Goal: Find contact information: Obtain details needed to contact an individual or organization

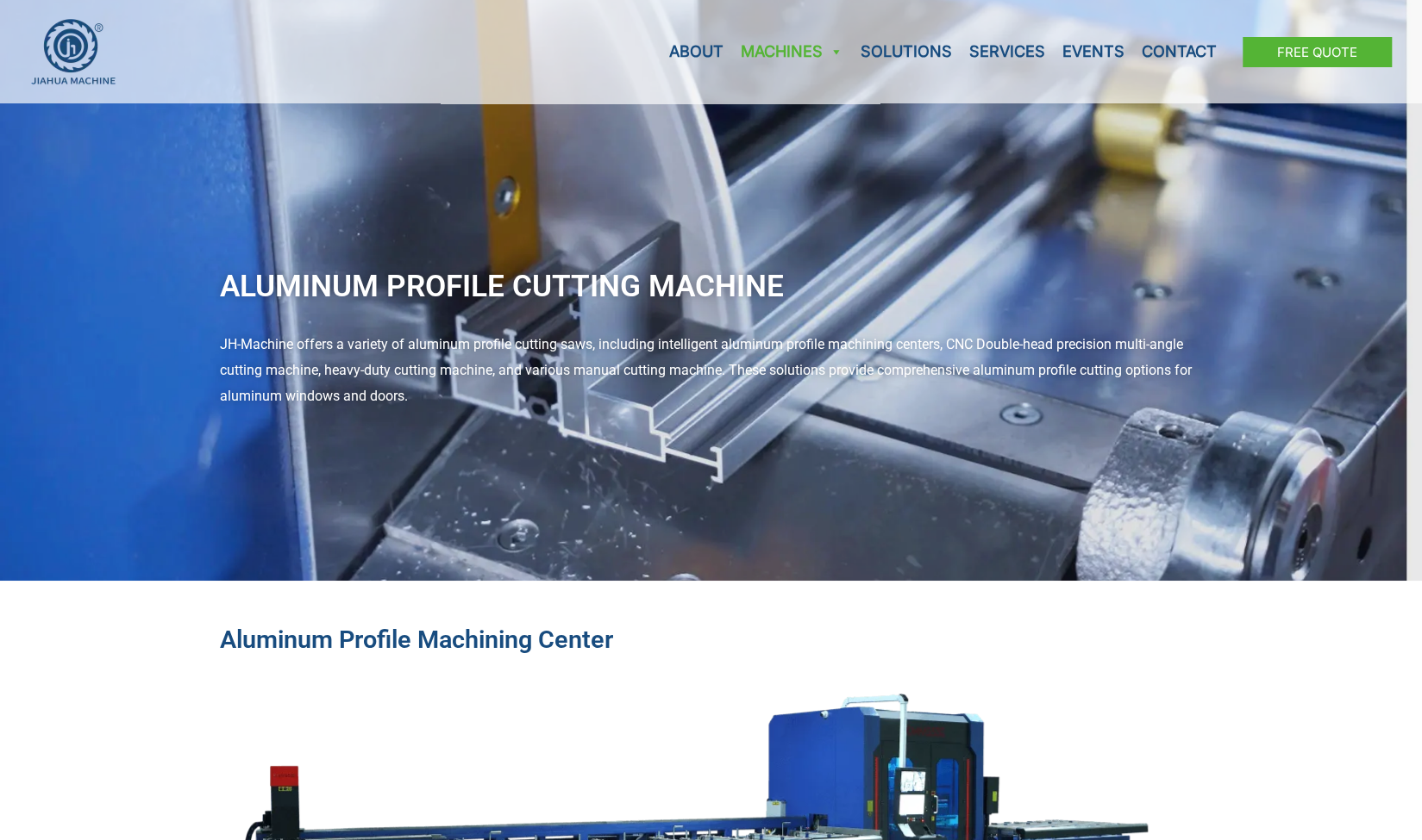
drag, startPoint x: 243, startPoint y: 341, endPoint x: 464, endPoint y: 389, distance: 226.2
click at [464, 389] on div "JH-Machine offers a variety of aluminum profile cutting saws, including intelli…" at bounding box center [711, 370] width 983 height 77
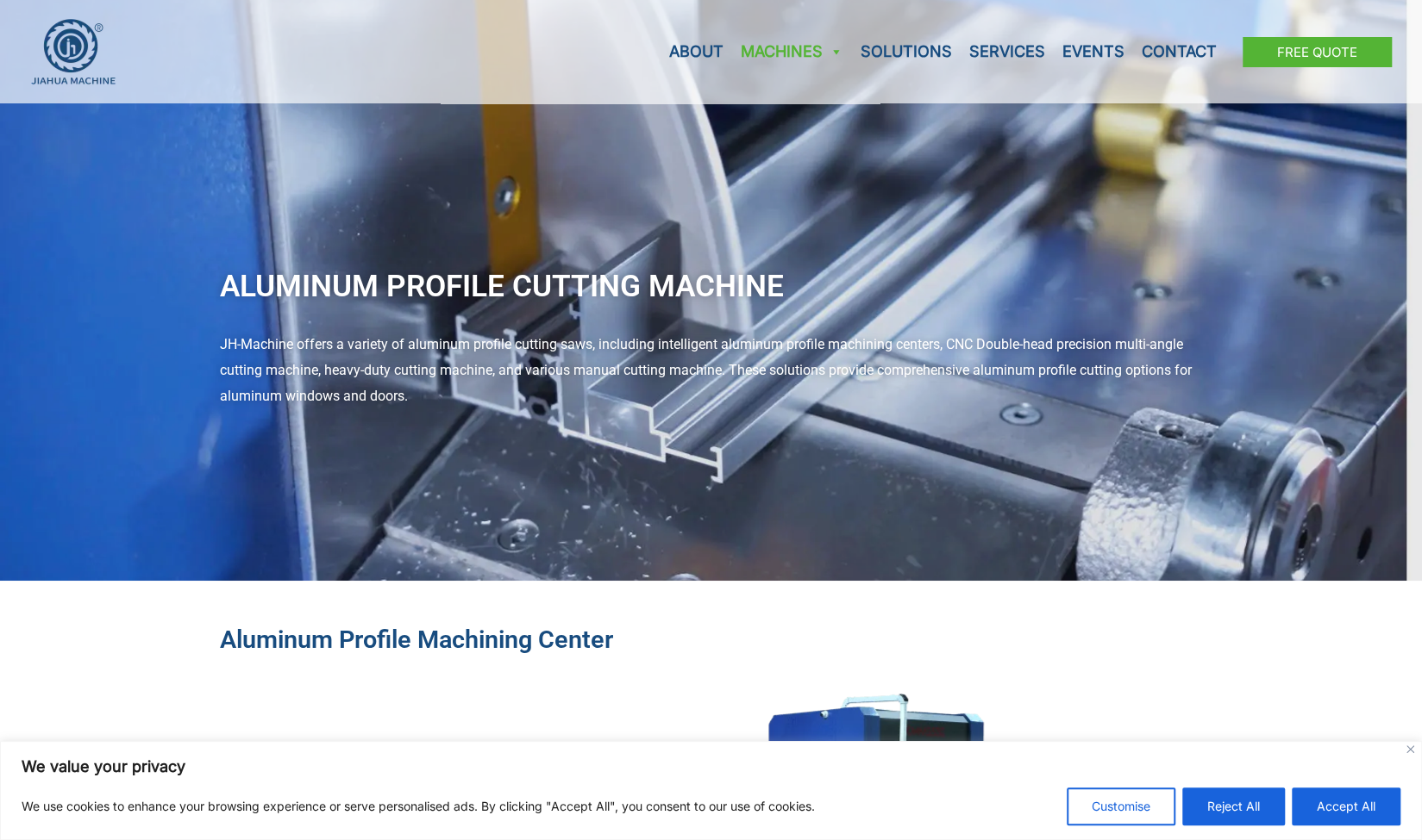
click at [464, 389] on div "JH-Machine offers a variety of aluminum profile cutting saws, including intelli…" at bounding box center [711, 370] width 983 height 77
click at [1009, 45] on link "Services" at bounding box center [1007, 52] width 93 height 103
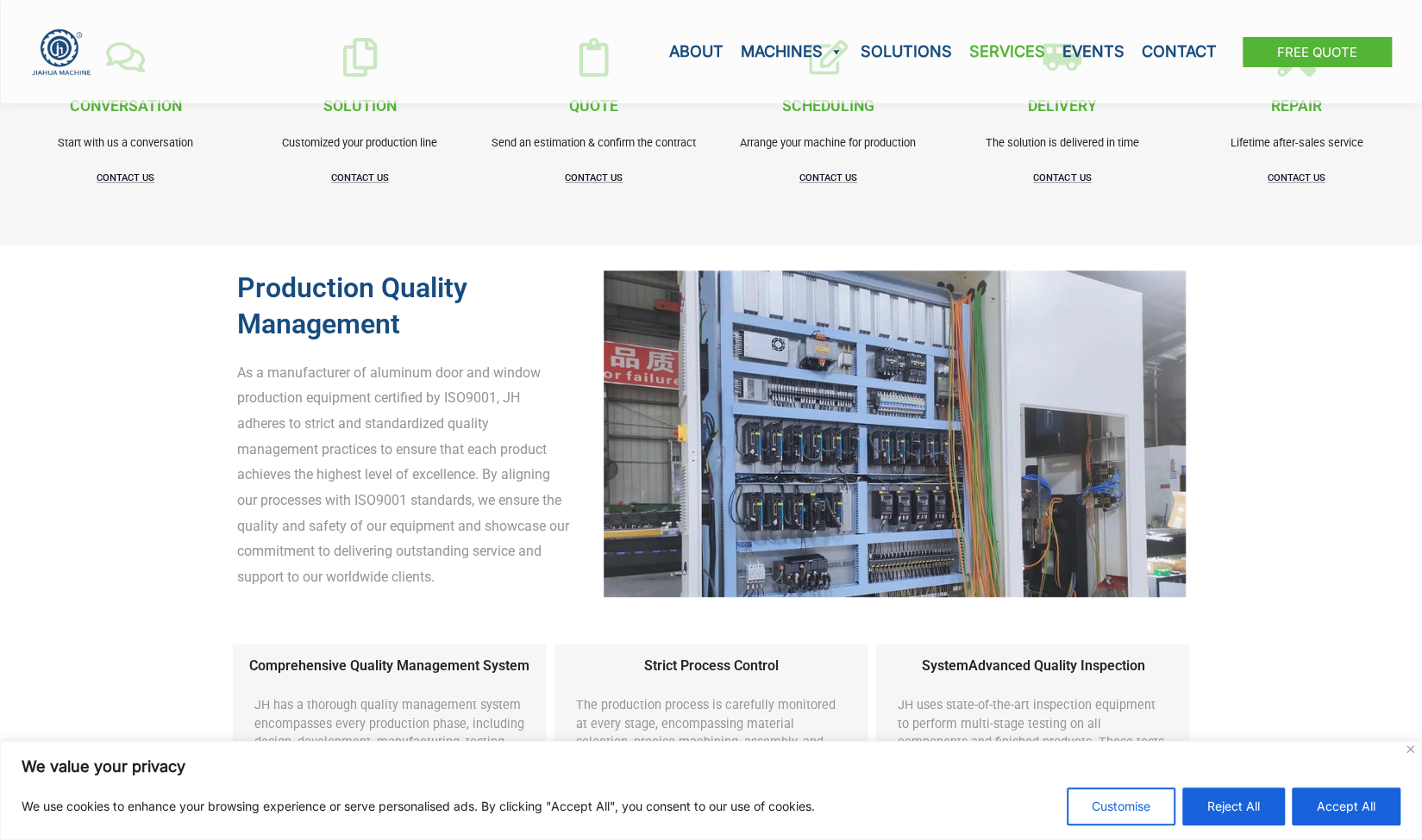
scroll to position [517, 0]
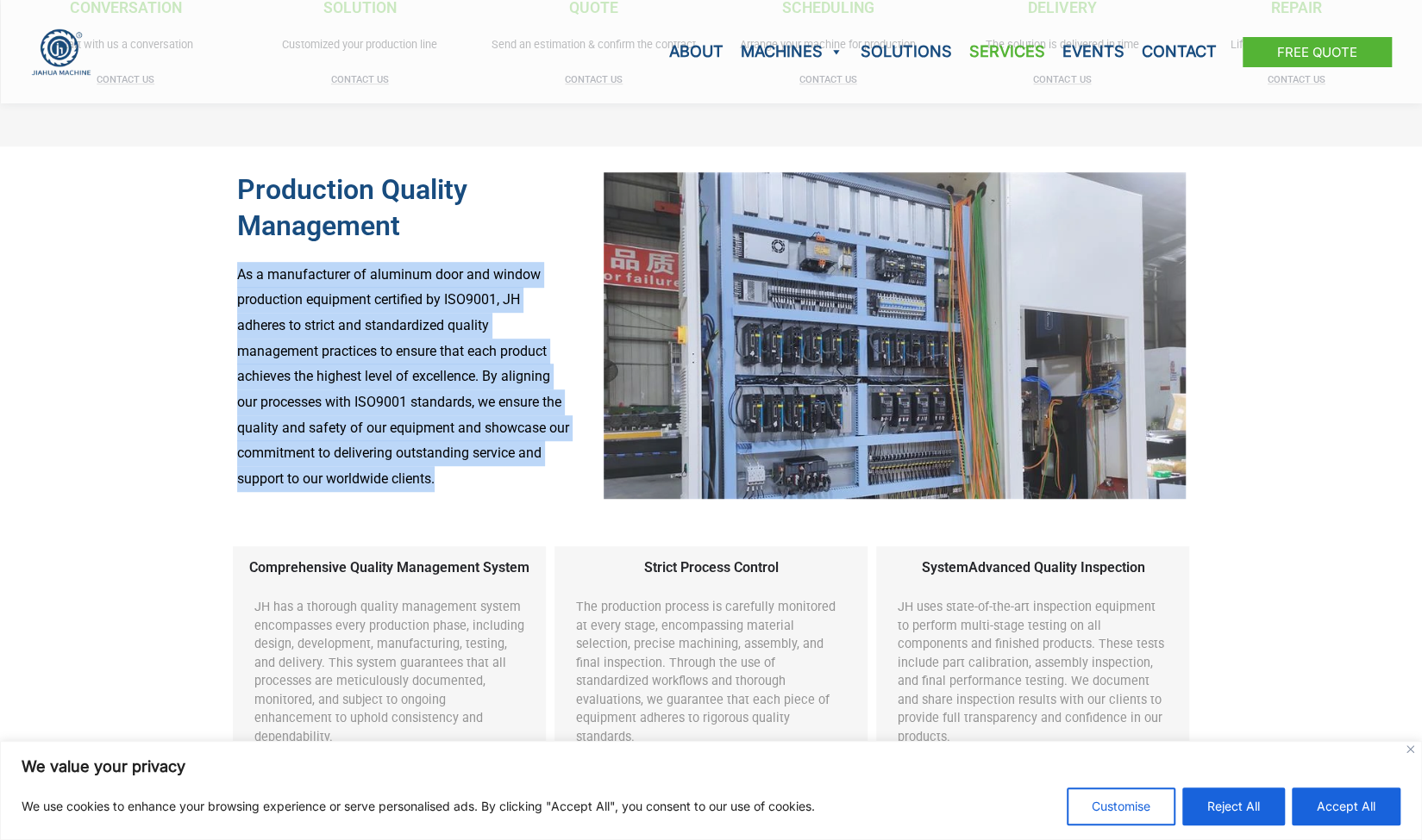
drag, startPoint x: 233, startPoint y: 267, endPoint x: 507, endPoint y: 470, distance: 341.0
click at [507, 470] on div "Production Quality Management As a manufacturer of aluminum door and window pro…" at bounding box center [403, 335] width 350 height 344
click at [507, 470] on p "As a manufacturer of aluminum door and window production equipment certified by…" at bounding box center [403, 377] width 333 height 231
drag, startPoint x: 507, startPoint y: 470, endPoint x: 268, endPoint y: 281, distance: 304.7
click at [268, 281] on p "As a manufacturer of aluminum door and window production equipment certified by…" at bounding box center [403, 377] width 333 height 231
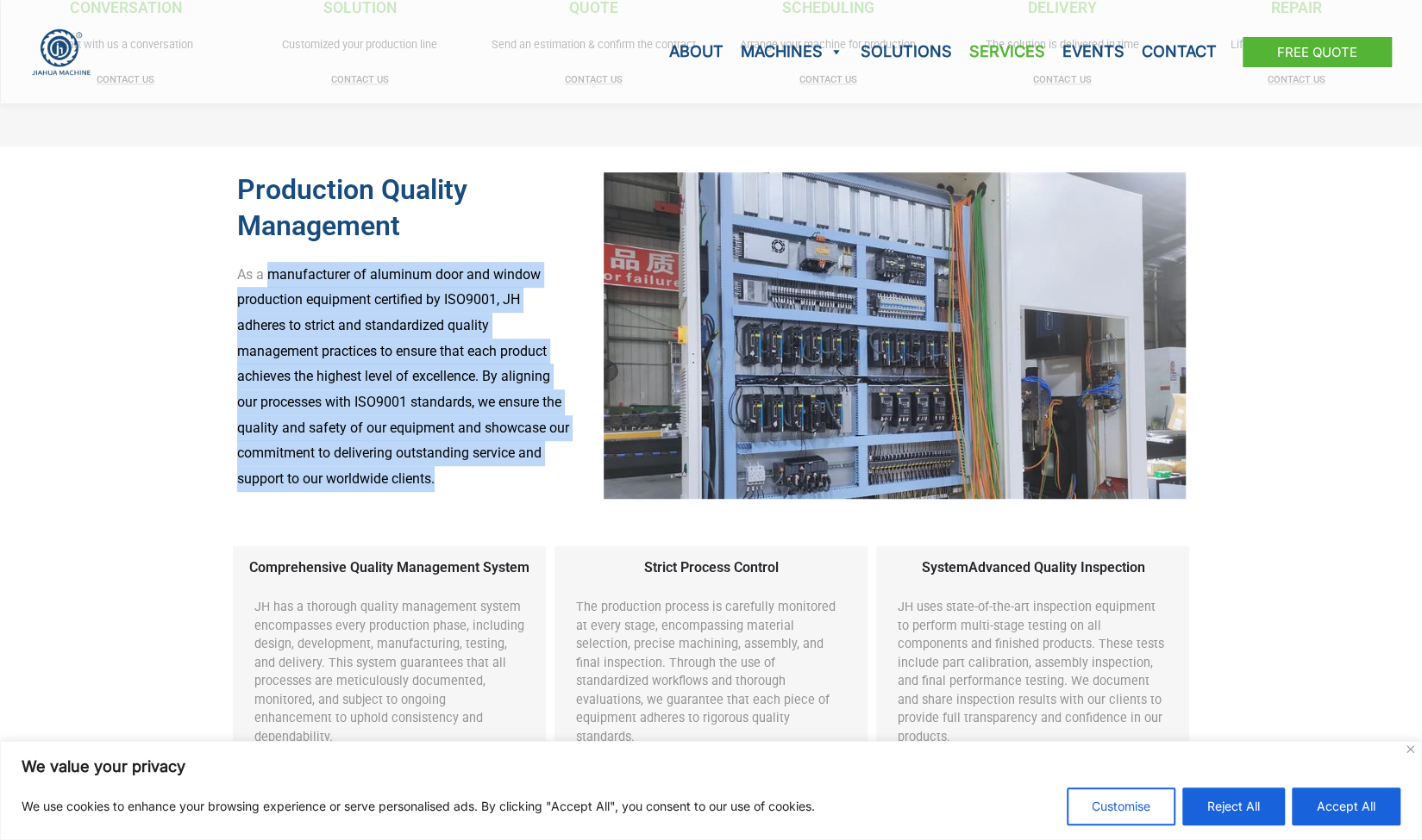
click at [268, 281] on p "As a manufacturer of aluminum door and window production equipment certified by…" at bounding box center [403, 377] width 333 height 231
drag, startPoint x: 257, startPoint y: 278, endPoint x: 481, endPoint y: 491, distance: 309.1
click at [481, 491] on p "As a manufacturer of aluminum door and window production equipment certified by…" at bounding box center [403, 377] width 333 height 231
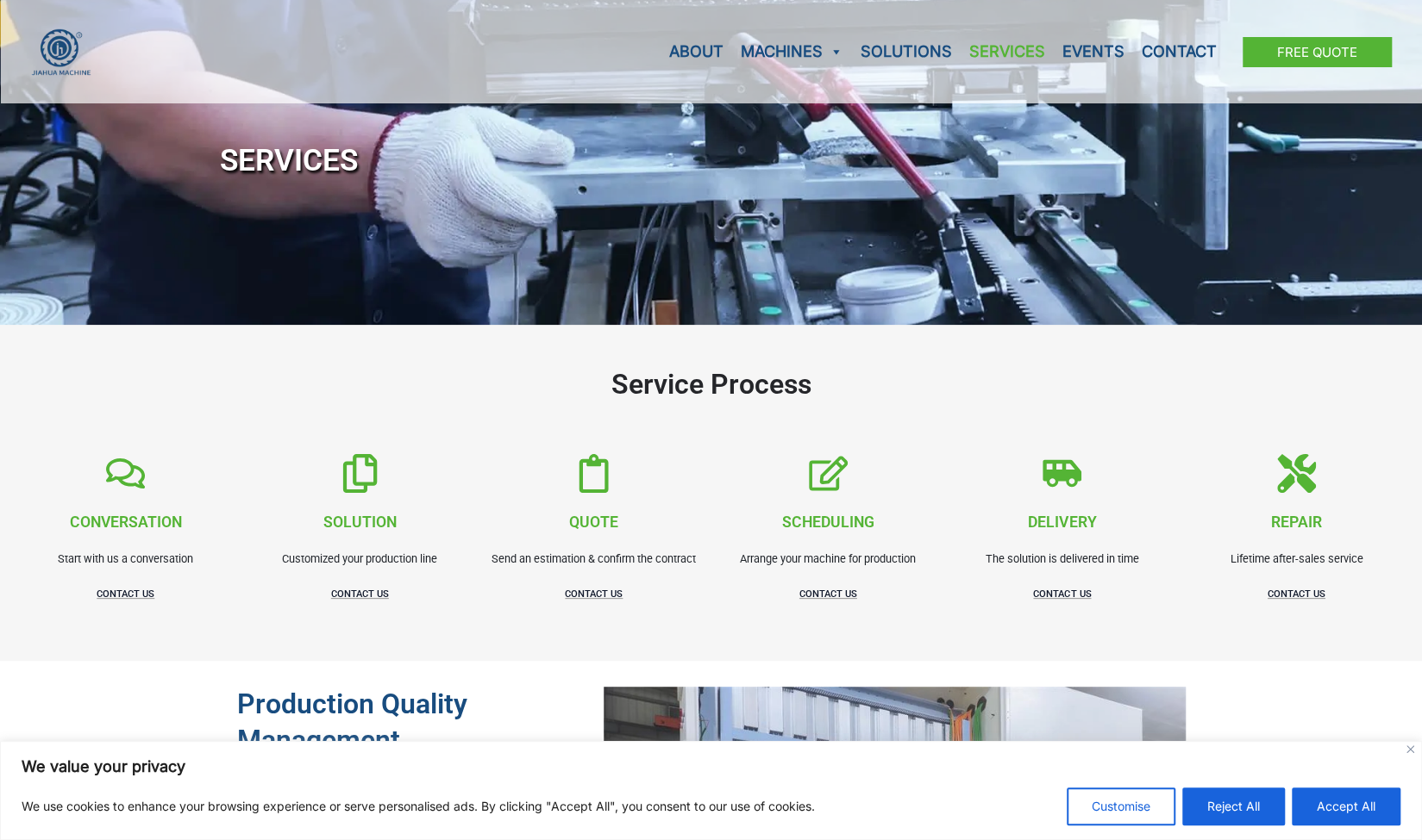
scroll to position [0, 0]
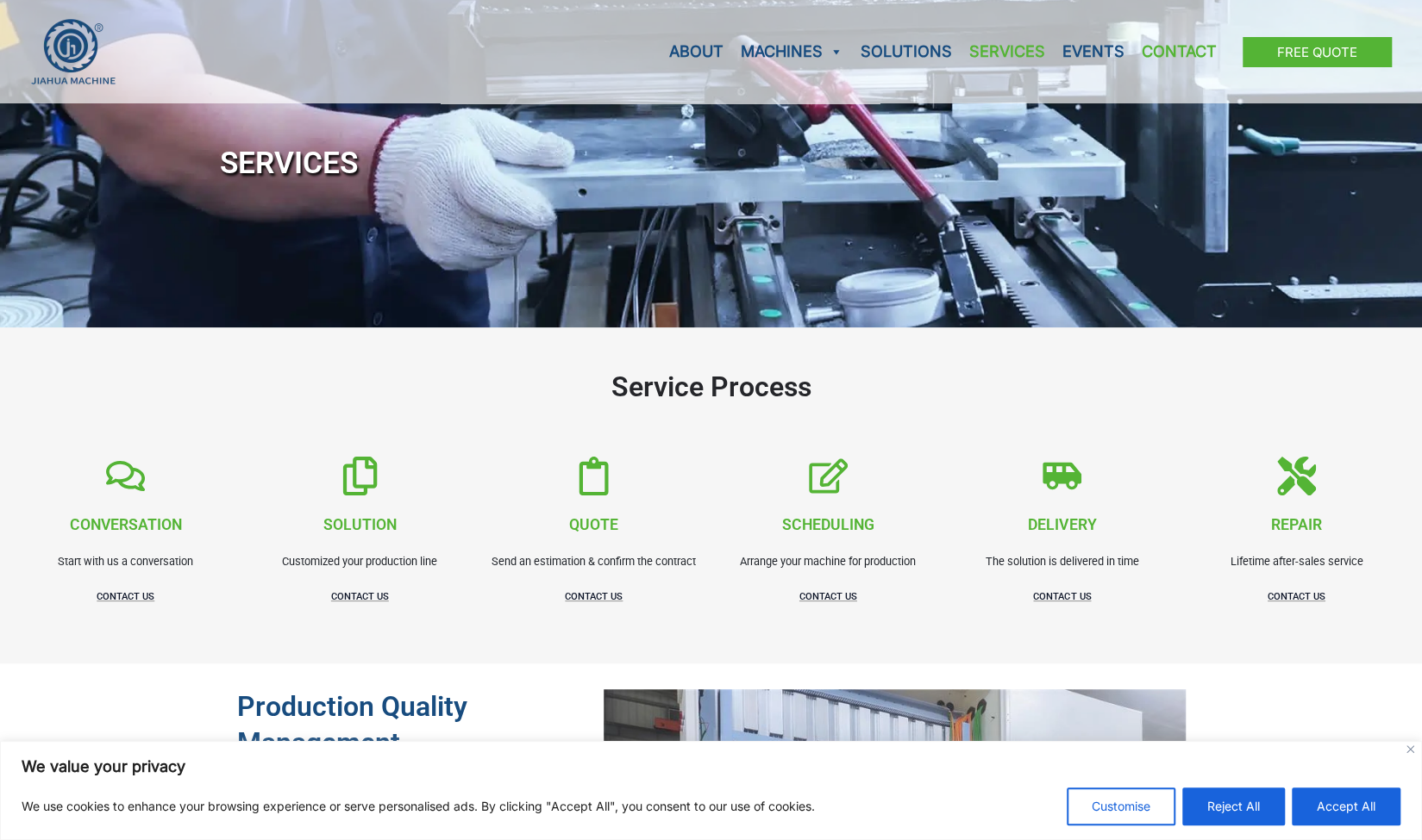
click at [1189, 52] on link "Contact" at bounding box center [1180, 52] width 92 height 103
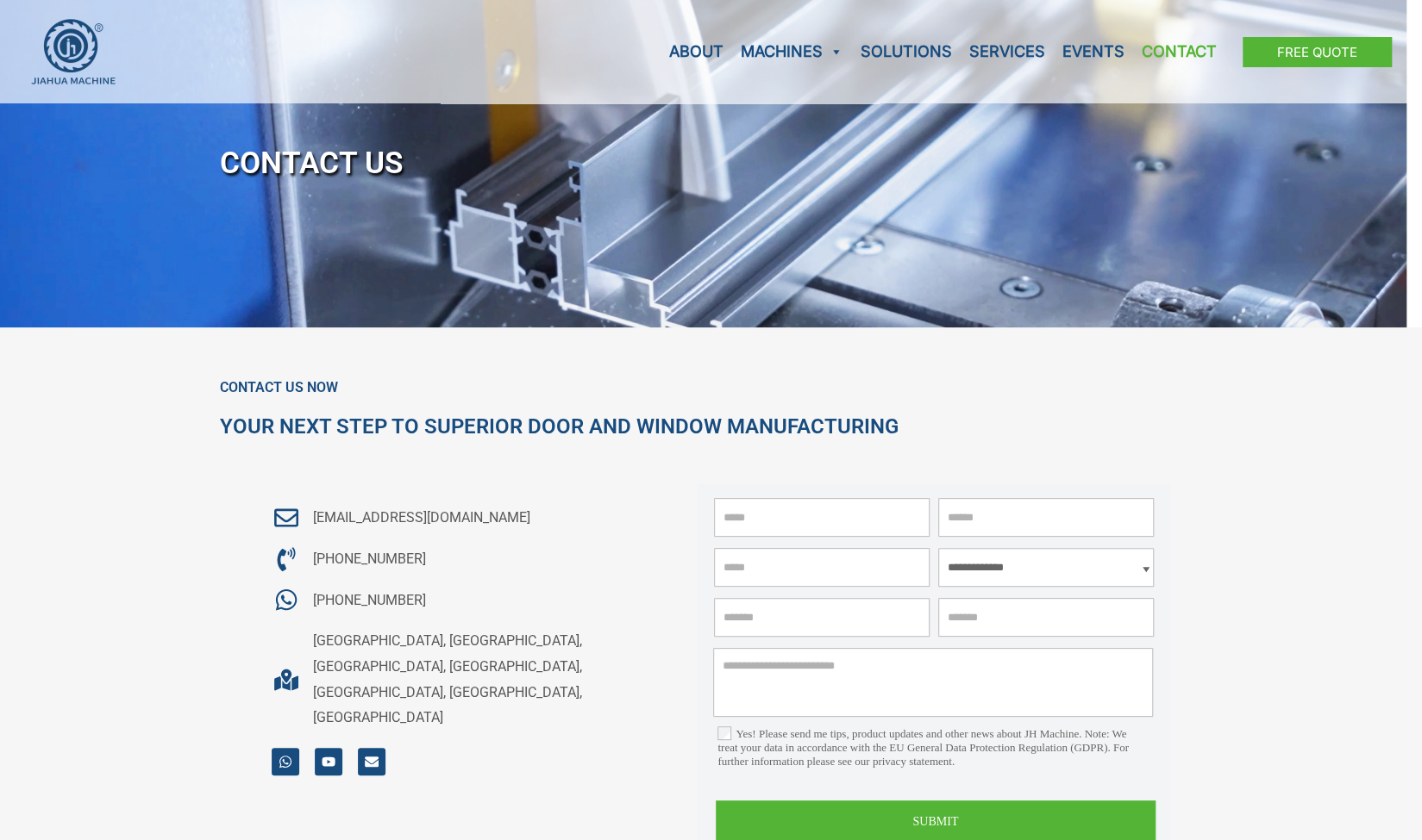
click at [567, 390] on h6 "Contact Us Now" at bounding box center [711, 387] width 983 height 17
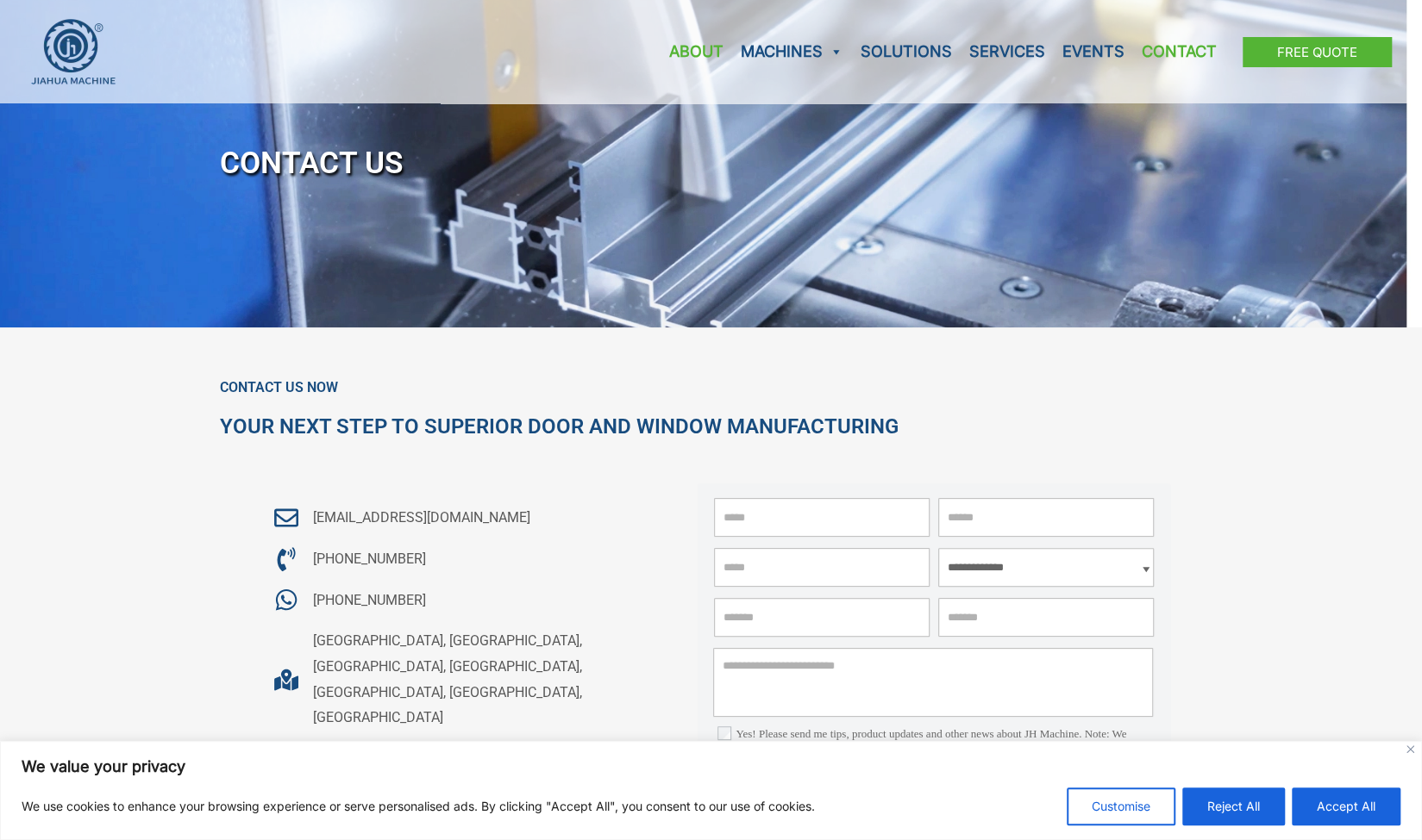
click at [695, 56] on link "About" at bounding box center [696, 52] width 71 height 103
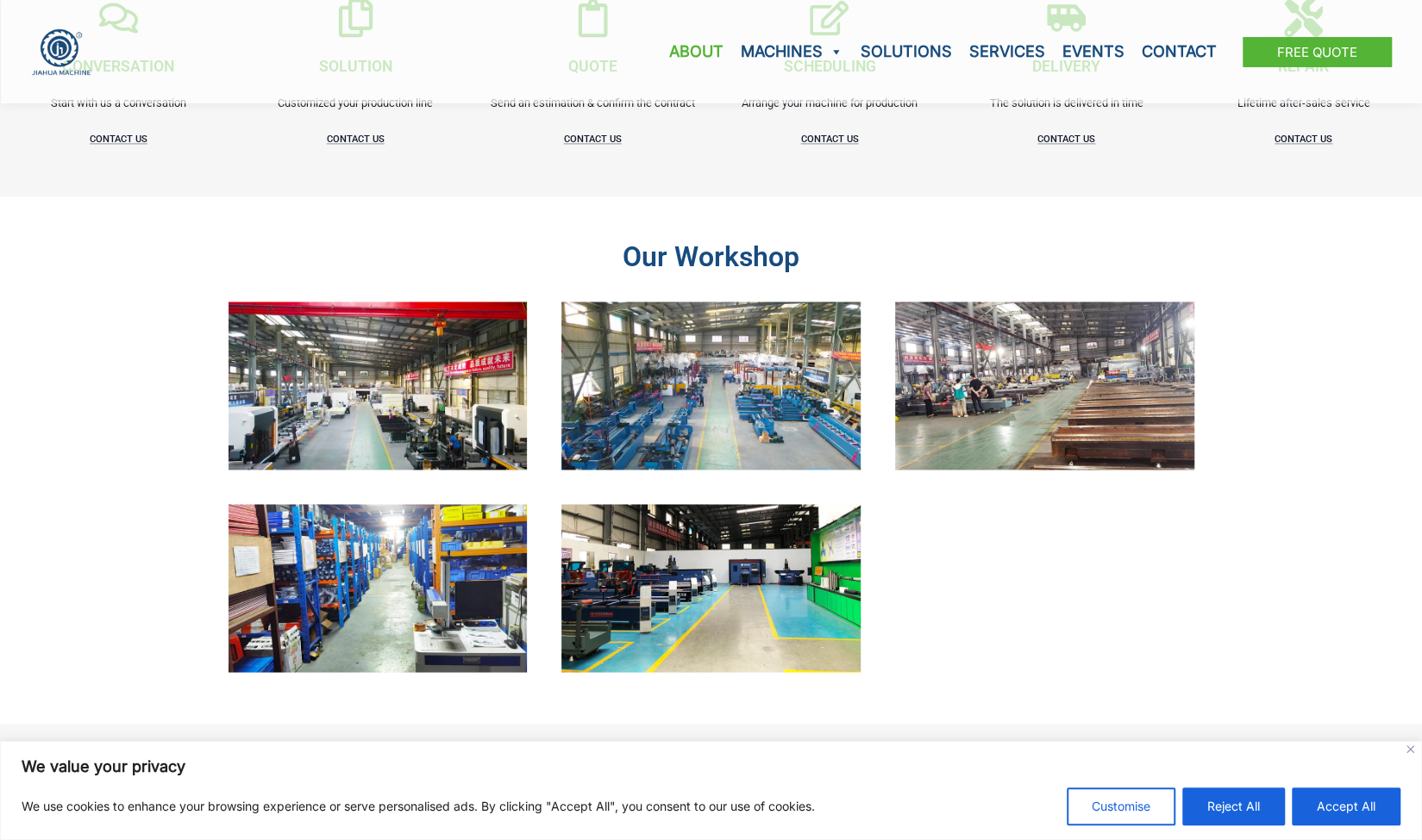
scroll to position [1638, 0]
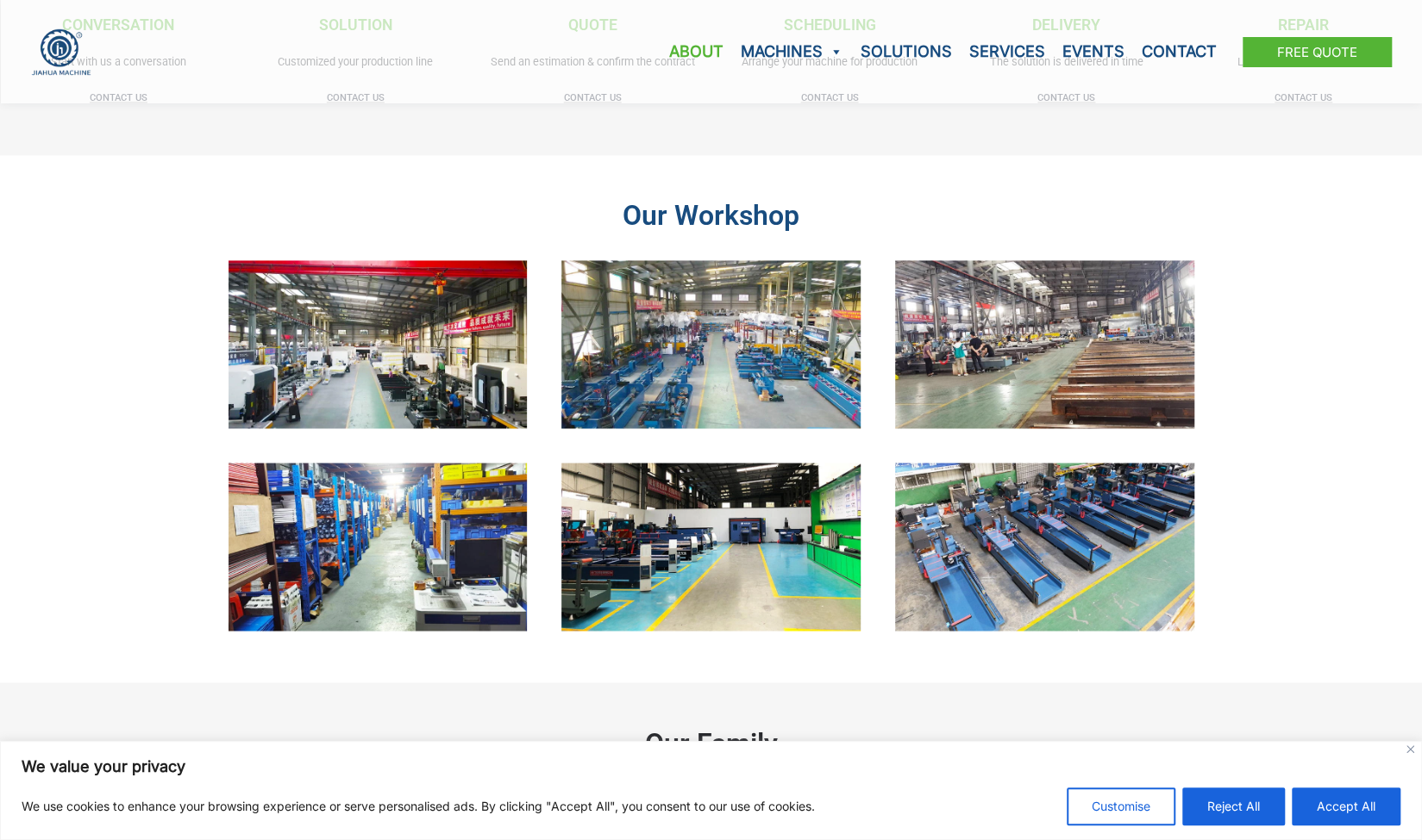
click at [540, 361] on div at bounding box center [711, 344] width 983 height 185
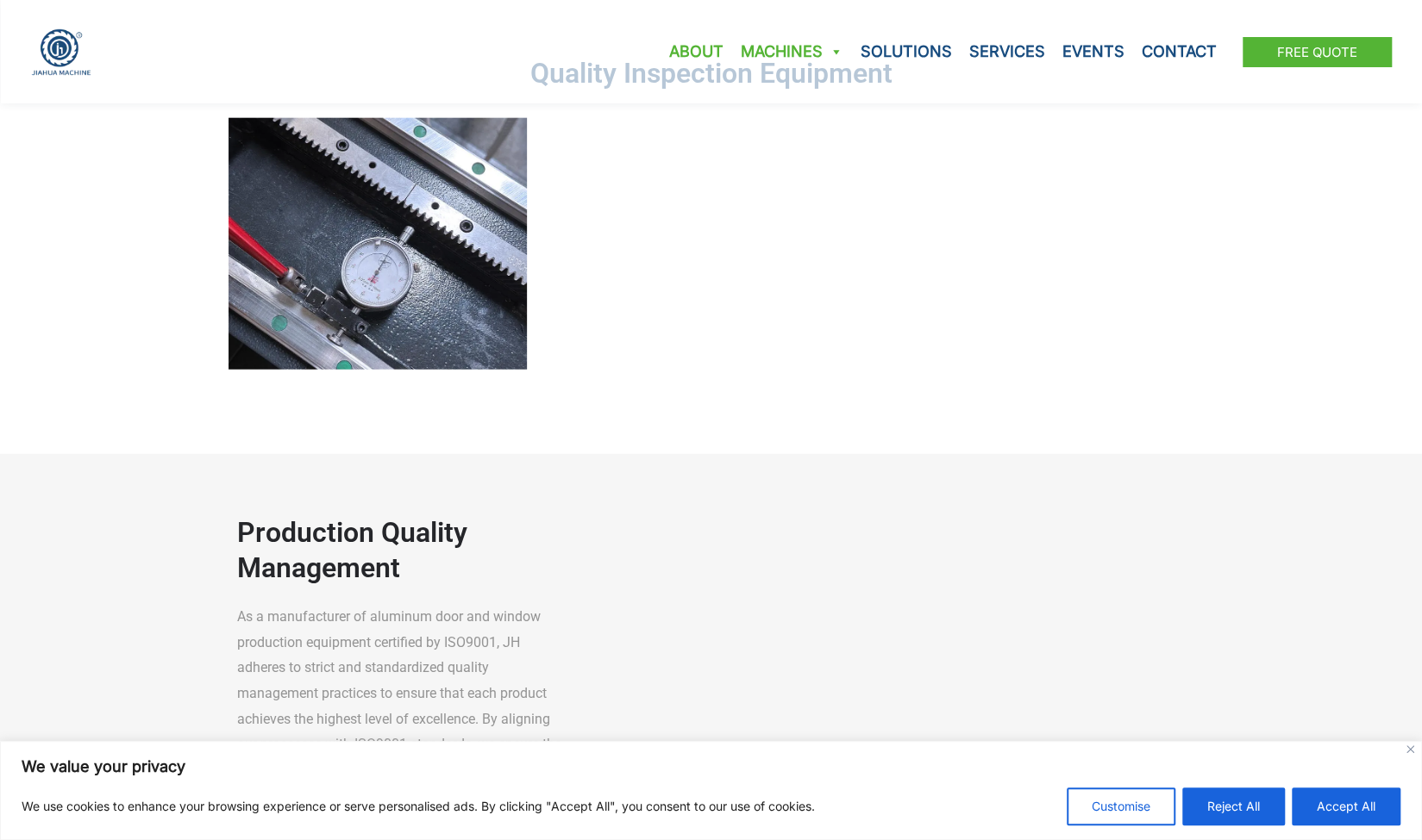
scroll to position [2656, 0]
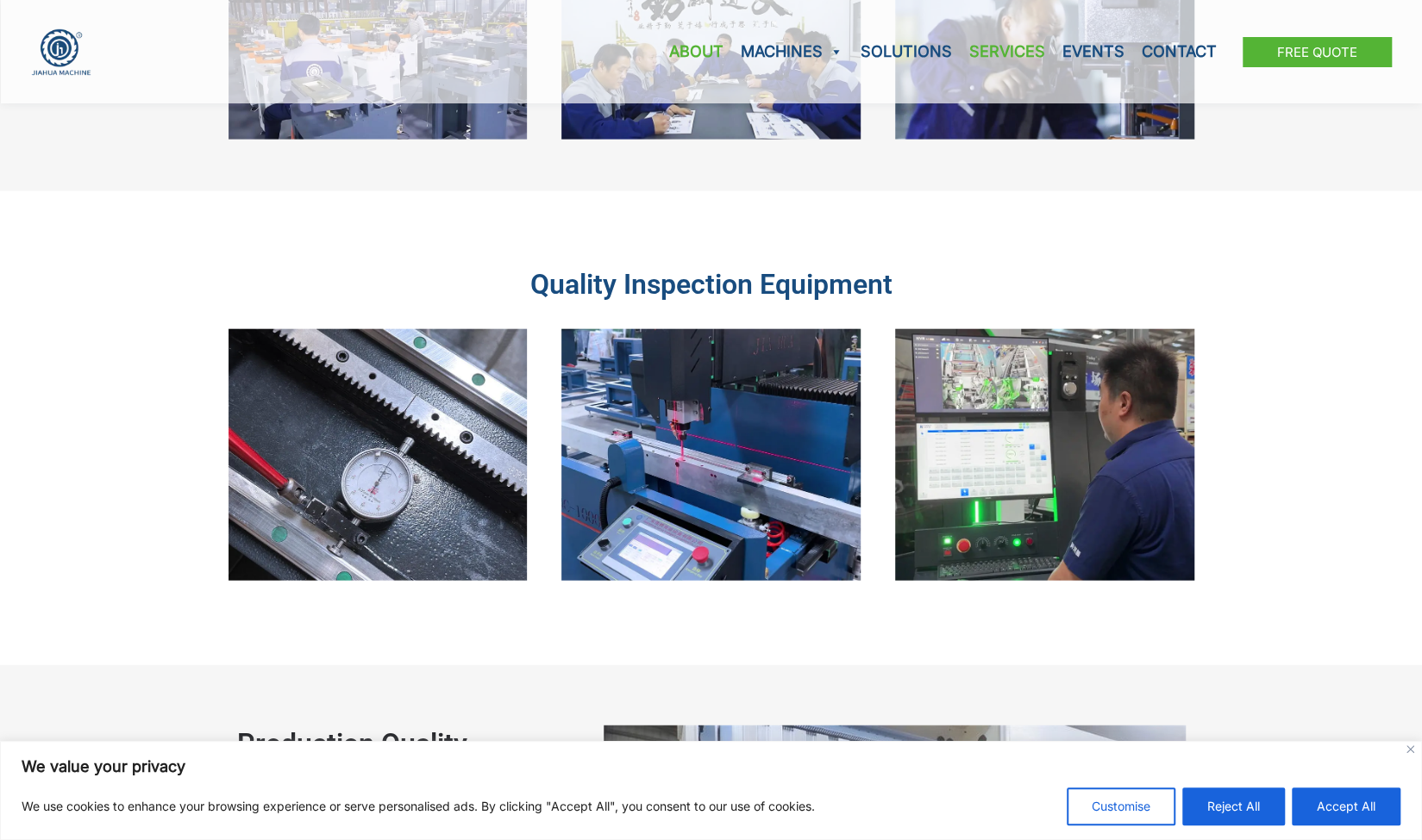
click at [998, 41] on link "Services" at bounding box center [1007, 52] width 93 height 103
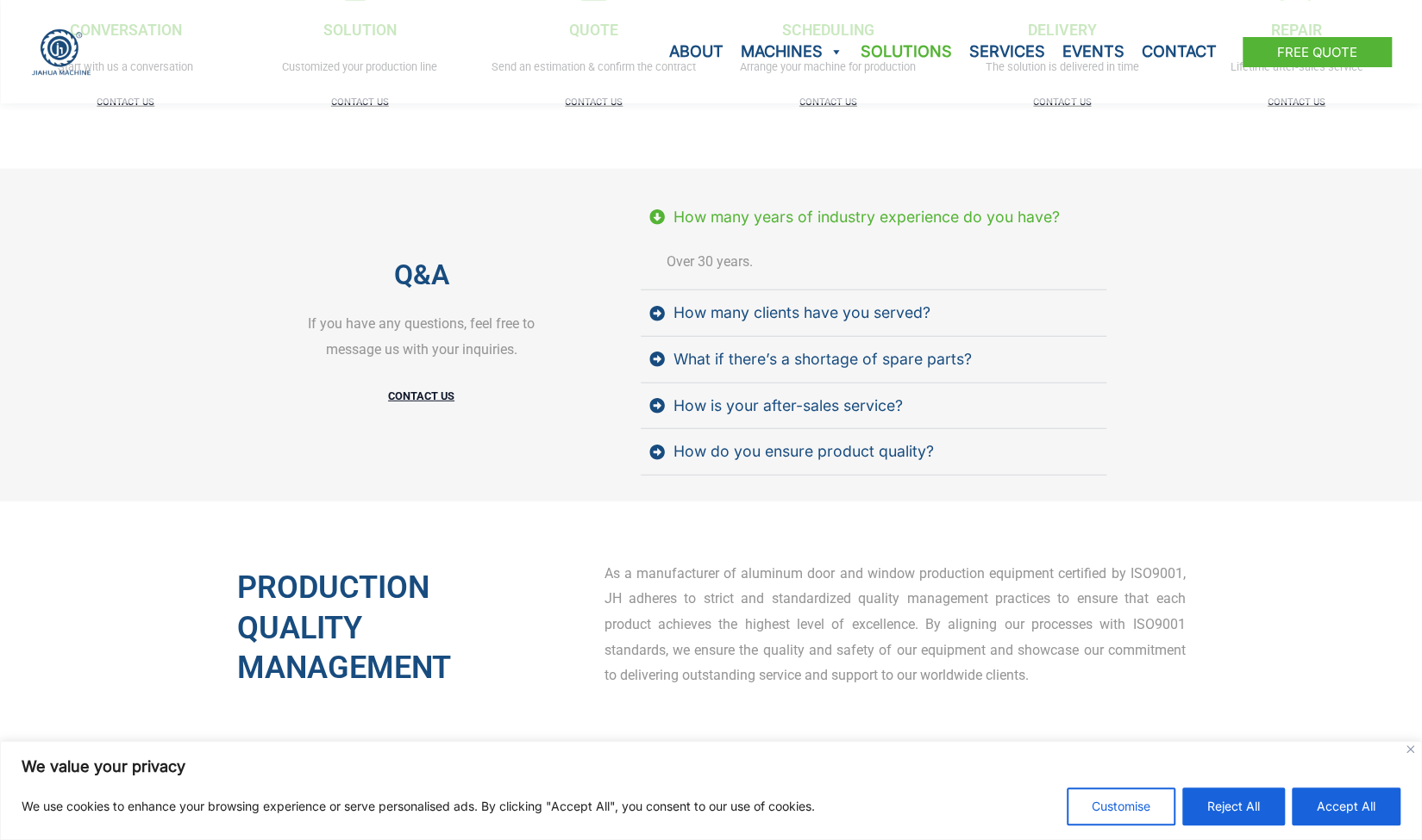
scroll to position [2759, 0]
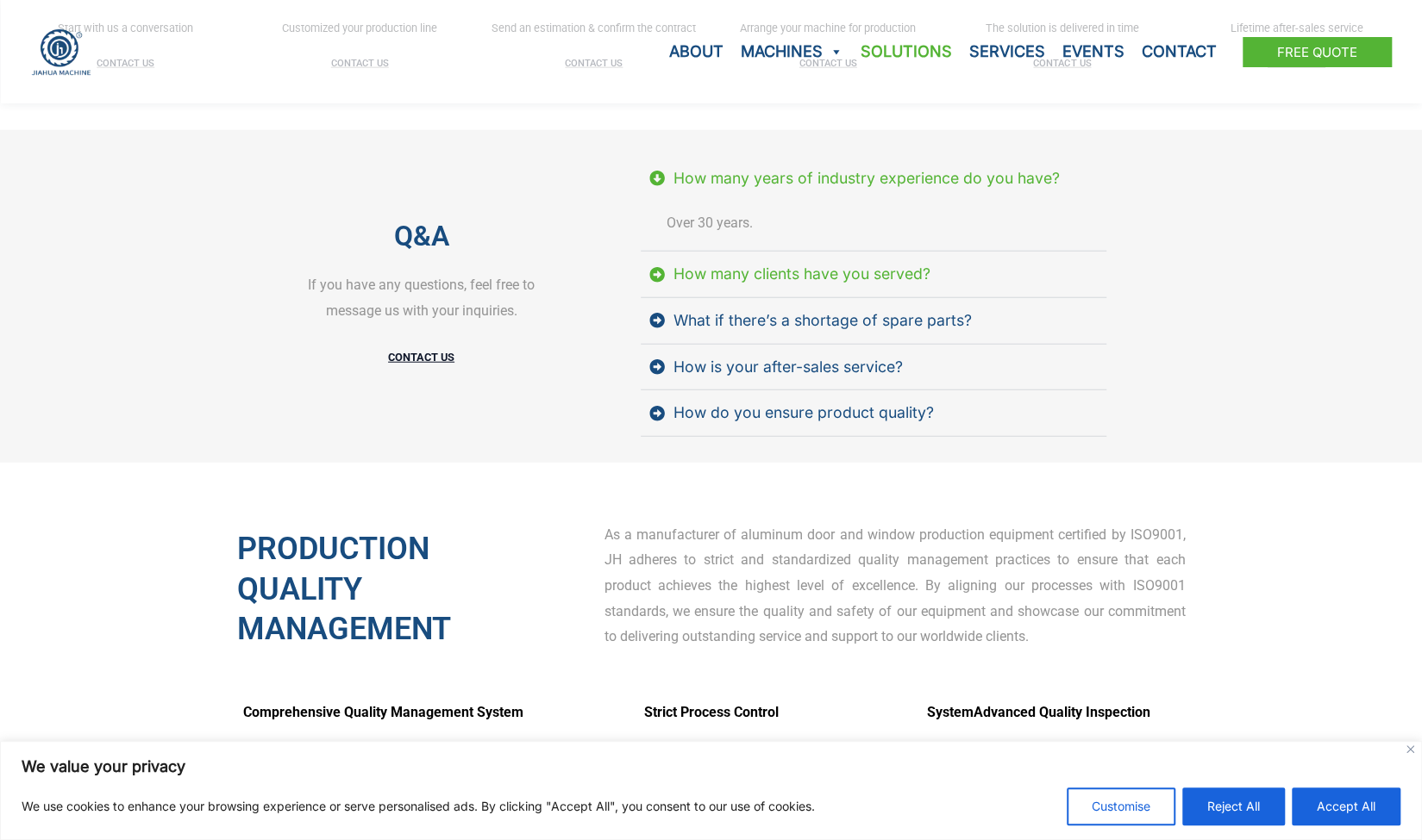
click at [744, 271] on div "How many clients have you served?" at bounding box center [802, 274] width 257 height 28
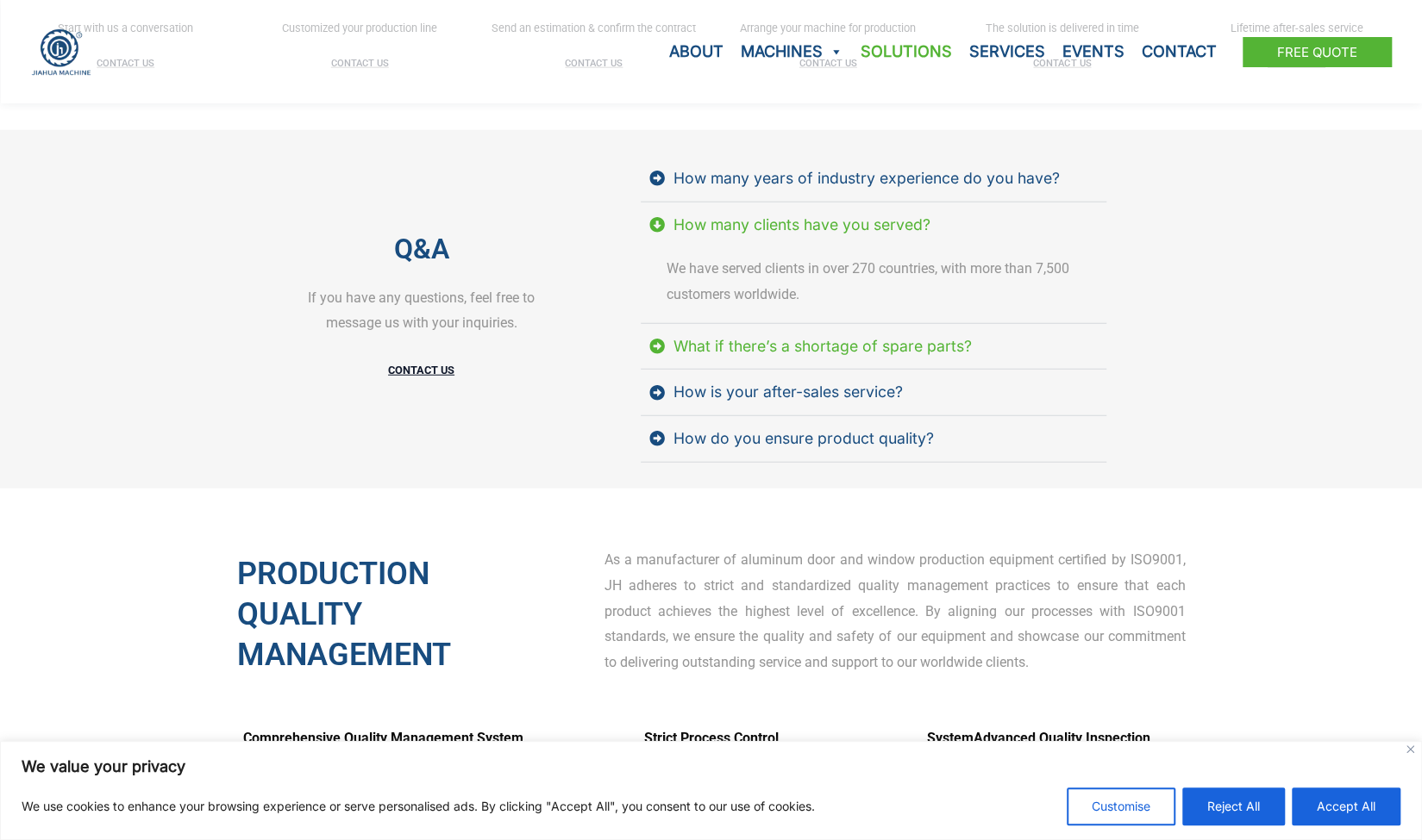
click at [759, 343] on div "What if there’s a shortage of spare parts?" at bounding box center [823, 346] width 299 height 28
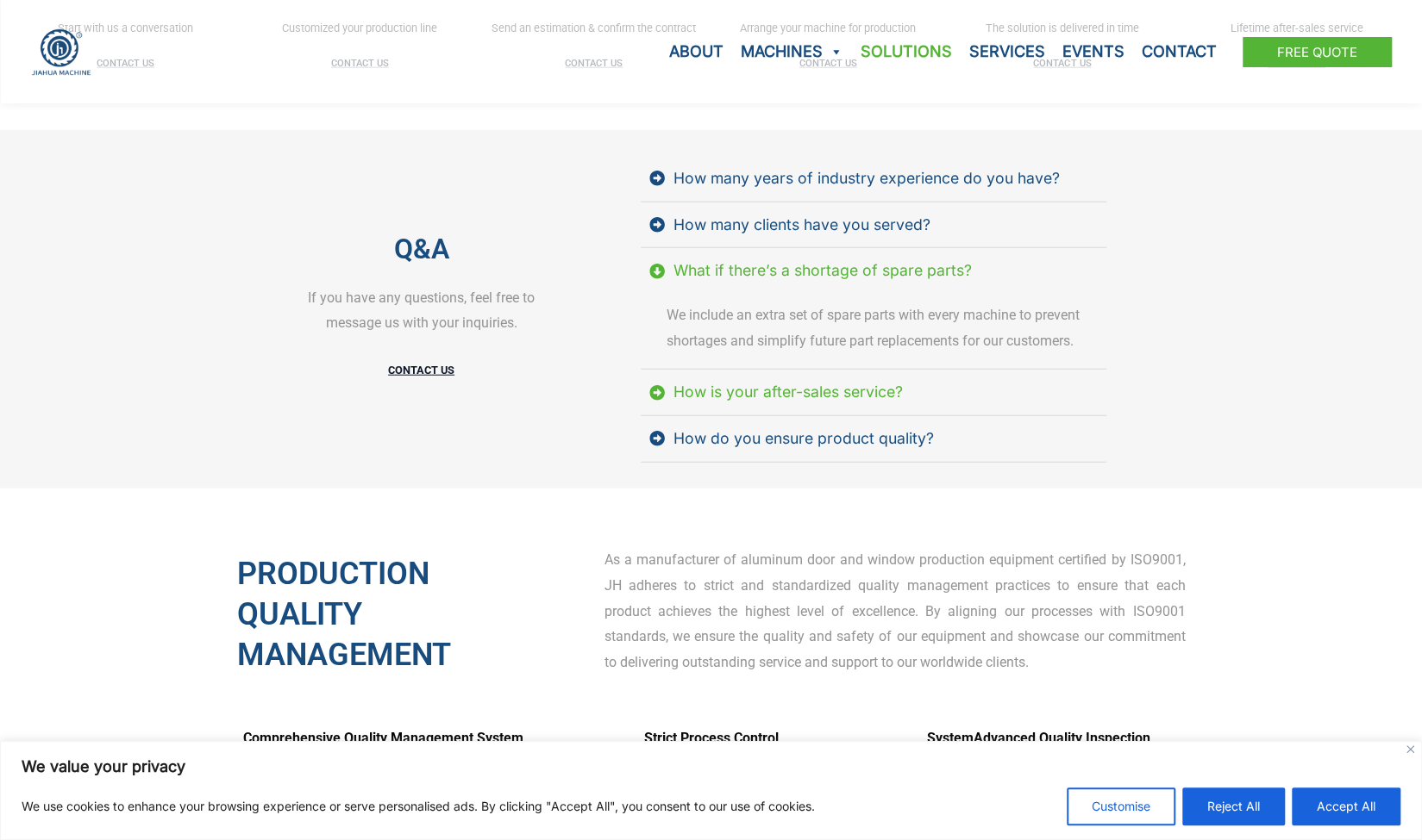
click at [755, 389] on div "How is your after-sales service?" at bounding box center [789, 392] width 230 height 28
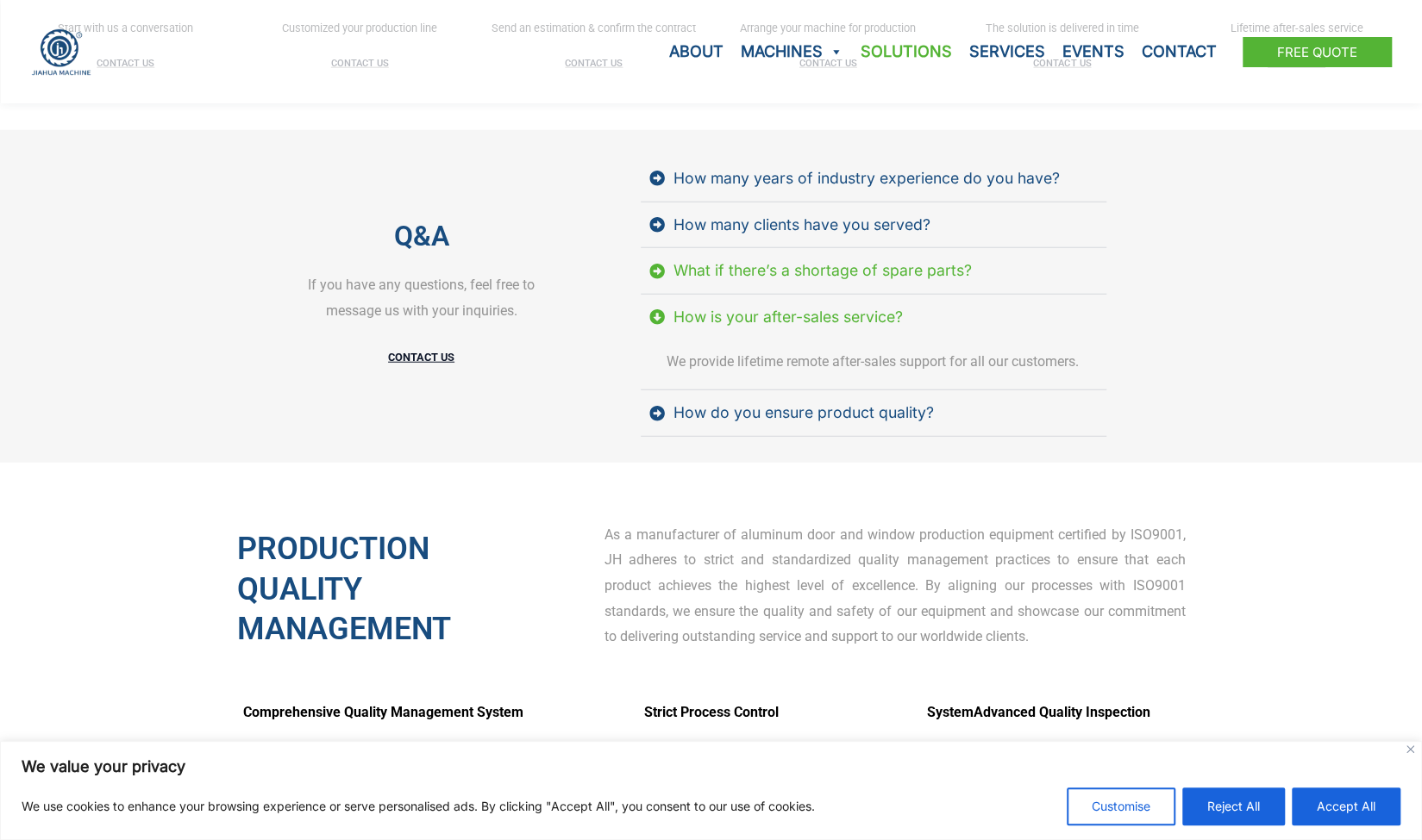
click at [781, 274] on div "What if there’s a shortage of spare parts?" at bounding box center [823, 270] width 299 height 28
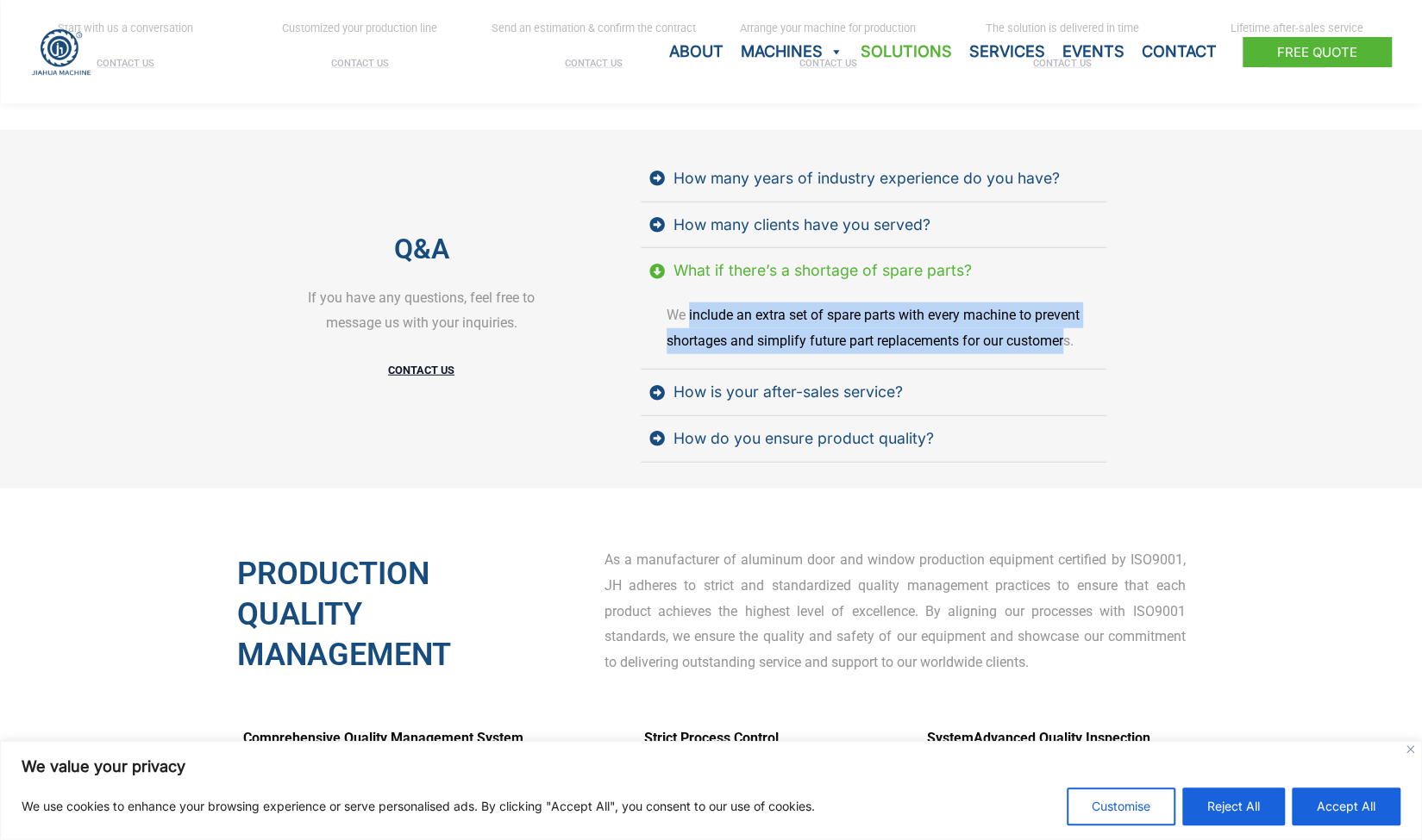
drag, startPoint x: 690, startPoint y: 311, endPoint x: 1068, endPoint y: 341, distance: 379.2
click at [1068, 341] on p "We include an extra set of spare parts with every machine to prevent shortages …" at bounding box center [882, 328] width 431 height 51
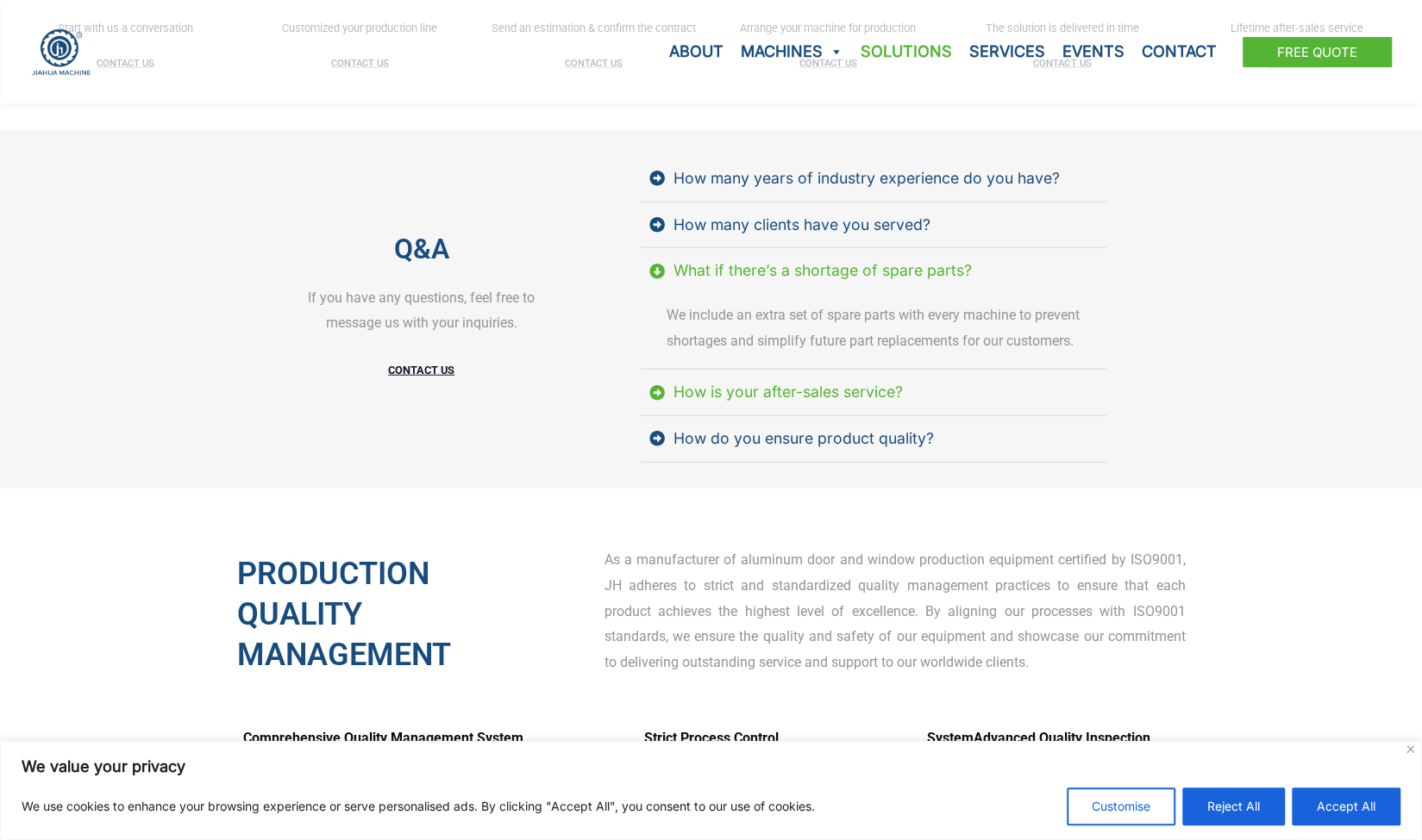
click at [795, 394] on div "How is your after-sales service?" at bounding box center [789, 392] width 230 height 28
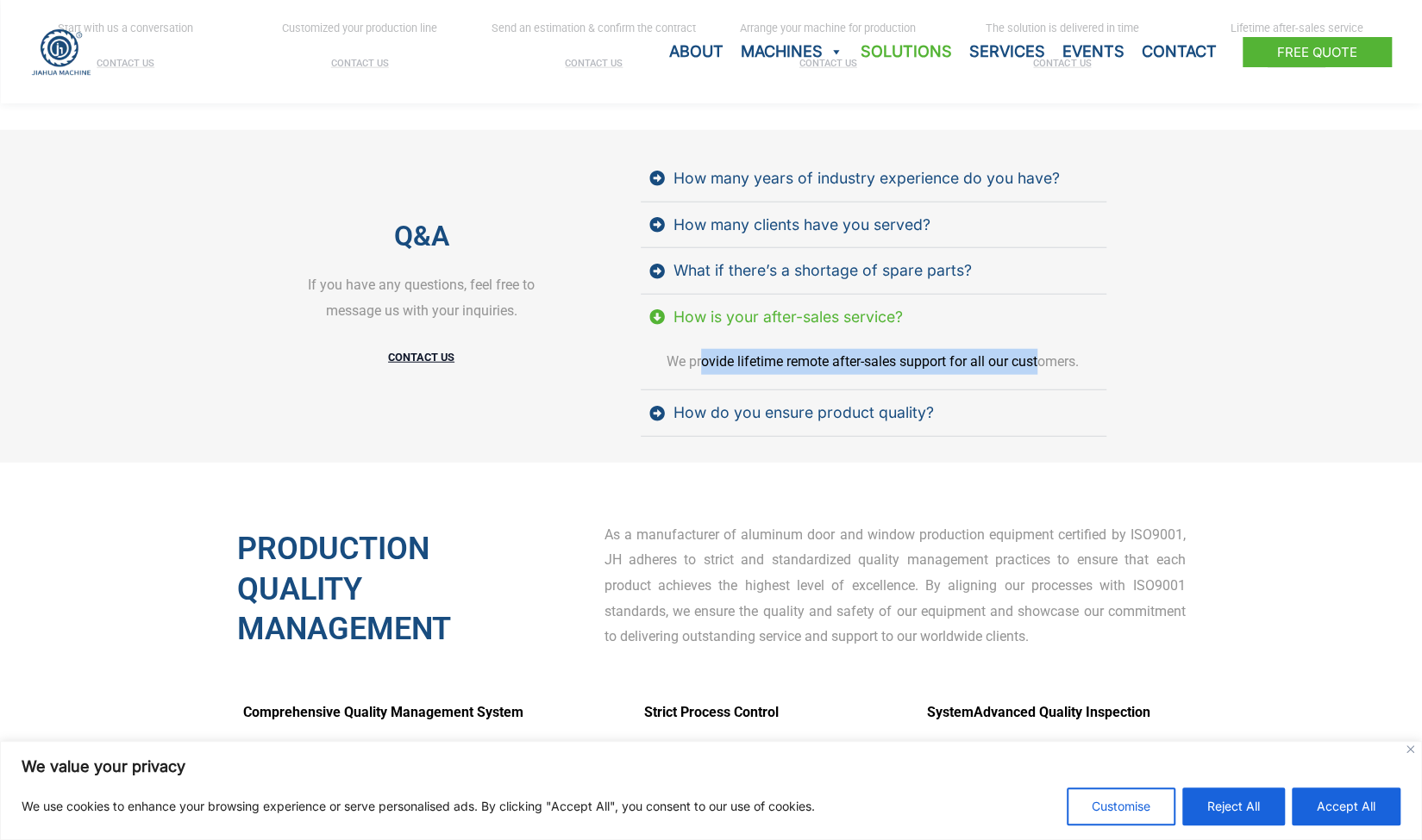
drag, startPoint x: 699, startPoint y: 360, endPoint x: 1040, endPoint y: 360, distance: 341.0
click at [1040, 360] on p "We provide lifetime remote after-sales support for all our customers." at bounding box center [882, 362] width 431 height 26
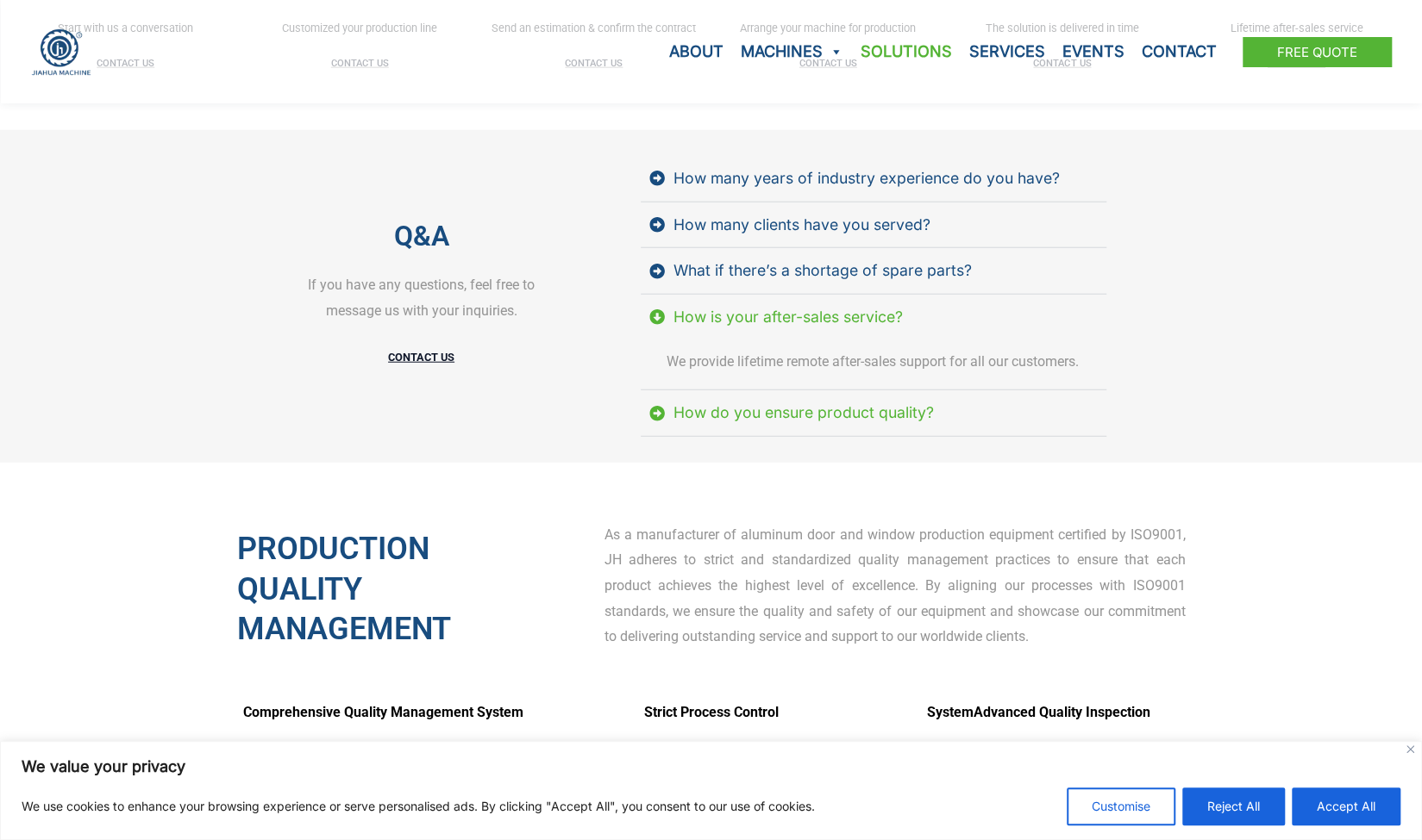
click at [801, 412] on div "How do you ensure product quality?" at bounding box center [804, 412] width 261 height 28
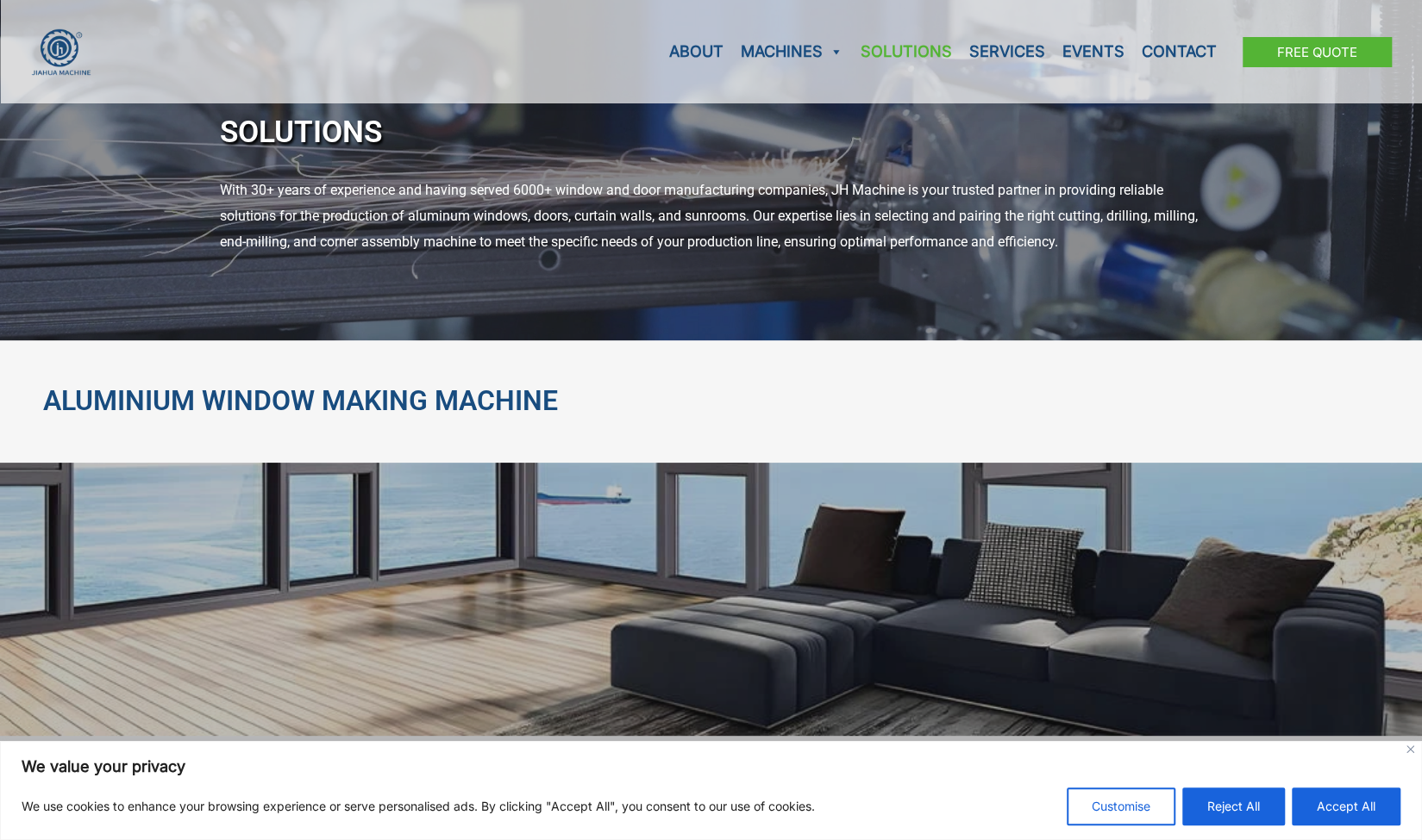
scroll to position [52, 0]
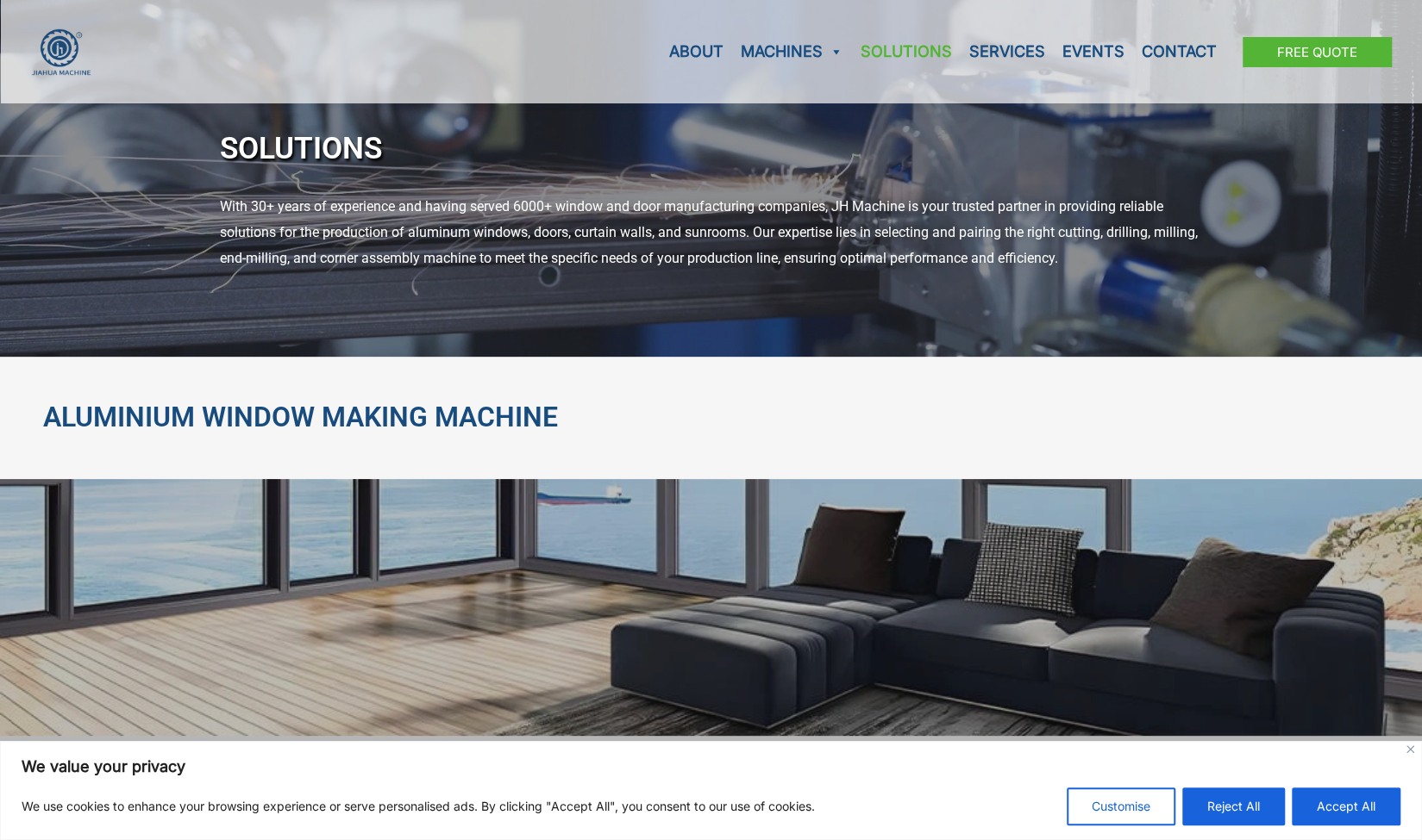
click at [352, 420] on h2 "ALUMINIUM WINDOW MAKING MACHINE" at bounding box center [711, 418] width 1336 height 36
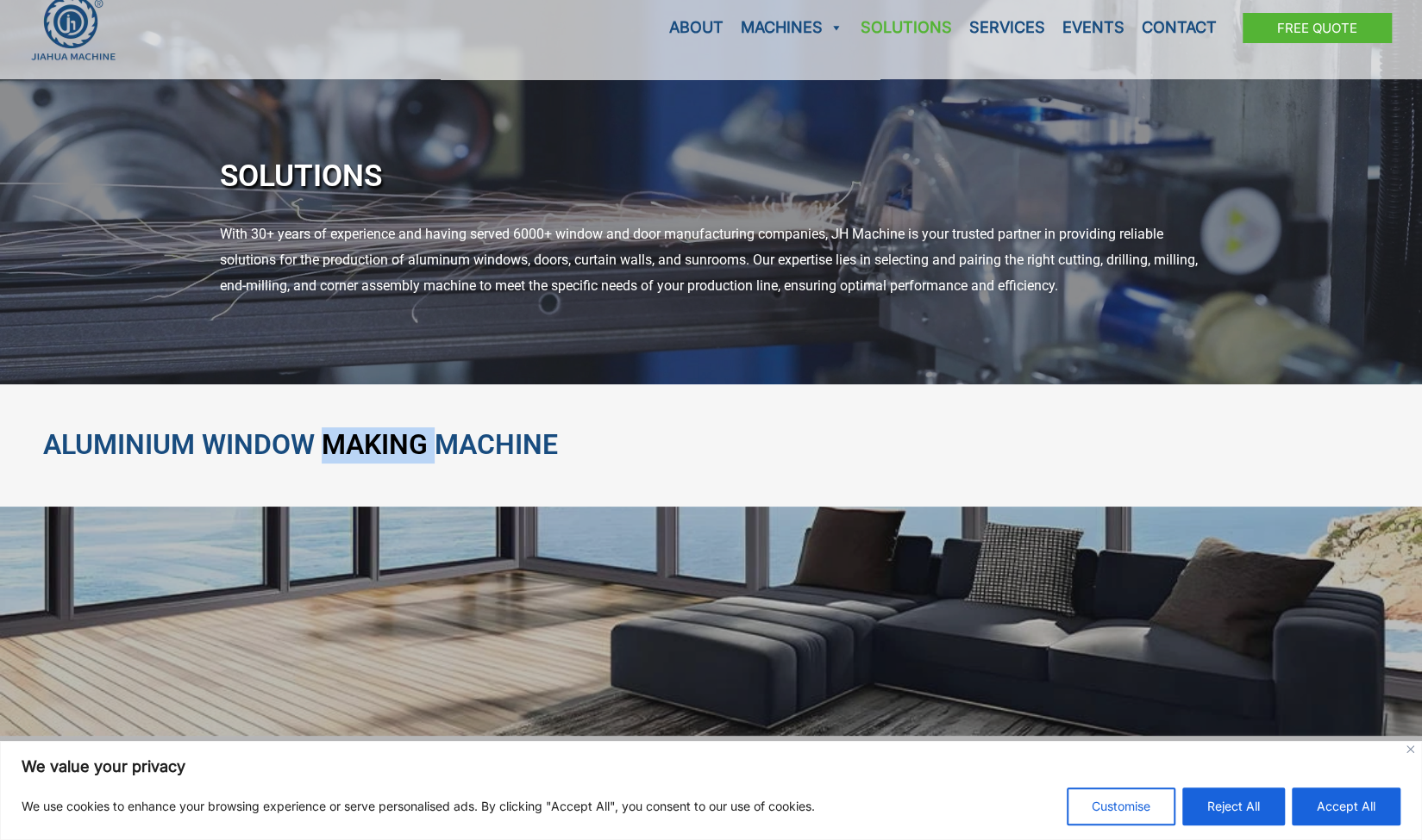
scroll to position [0, 0]
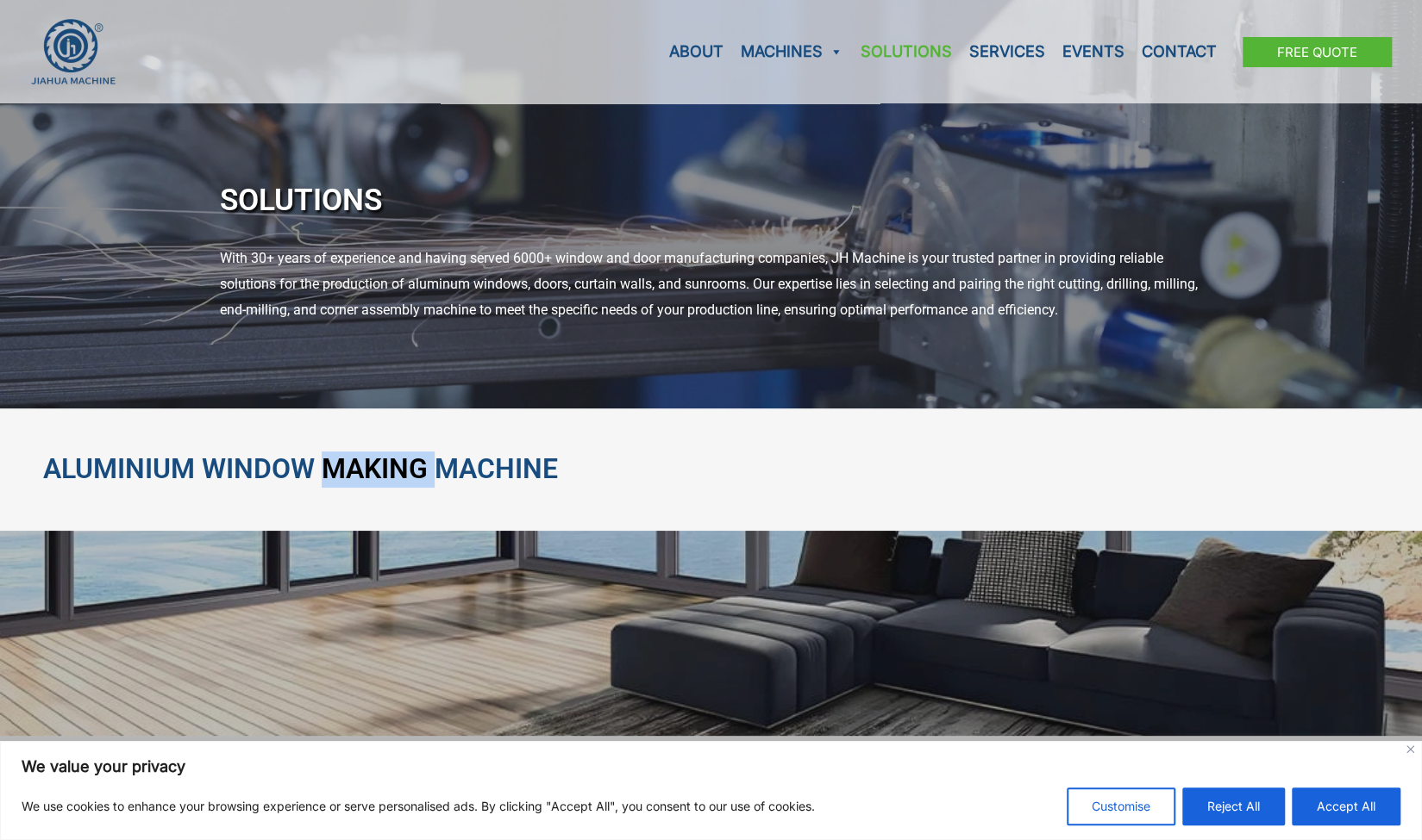
drag, startPoint x: 249, startPoint y: 254, endPoint x: 1151, endPoint y: 309, distance: 903.7
click at [1151, 309] on div "With 30+ years of experience and having served 6000+ window and door manufactur…" at bounding box center [711, 284] width 983 height 77
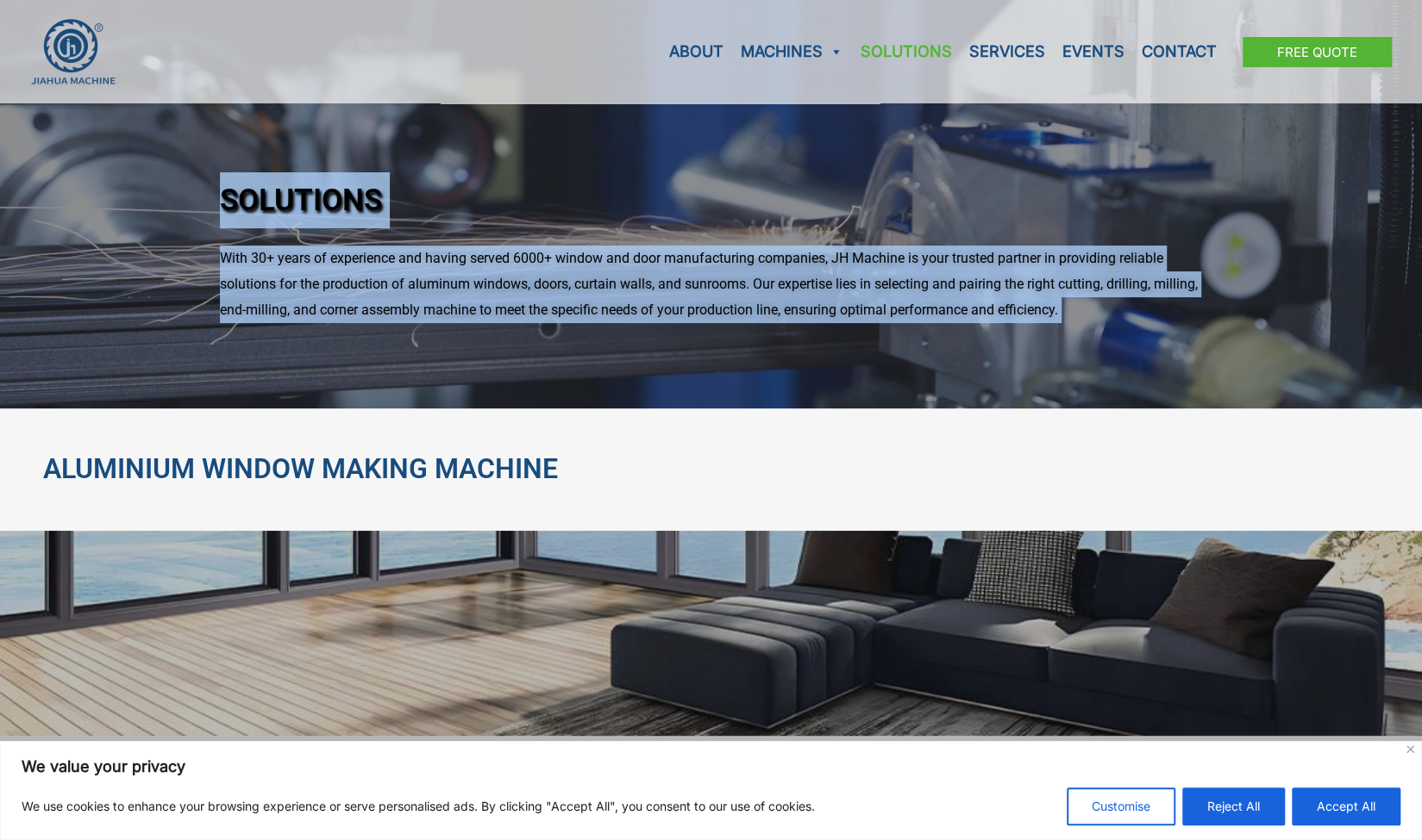
drag, startPoint x: 1151, startPoint y: 309, endPoint x: 213, endPoint y: 261, distance: 939.2
click at [213, 261] on div "SOLUTIONS With 30+ years of experience and having served 6000+ window and door …" at bounding box center [711, 204] width 1422 height 409
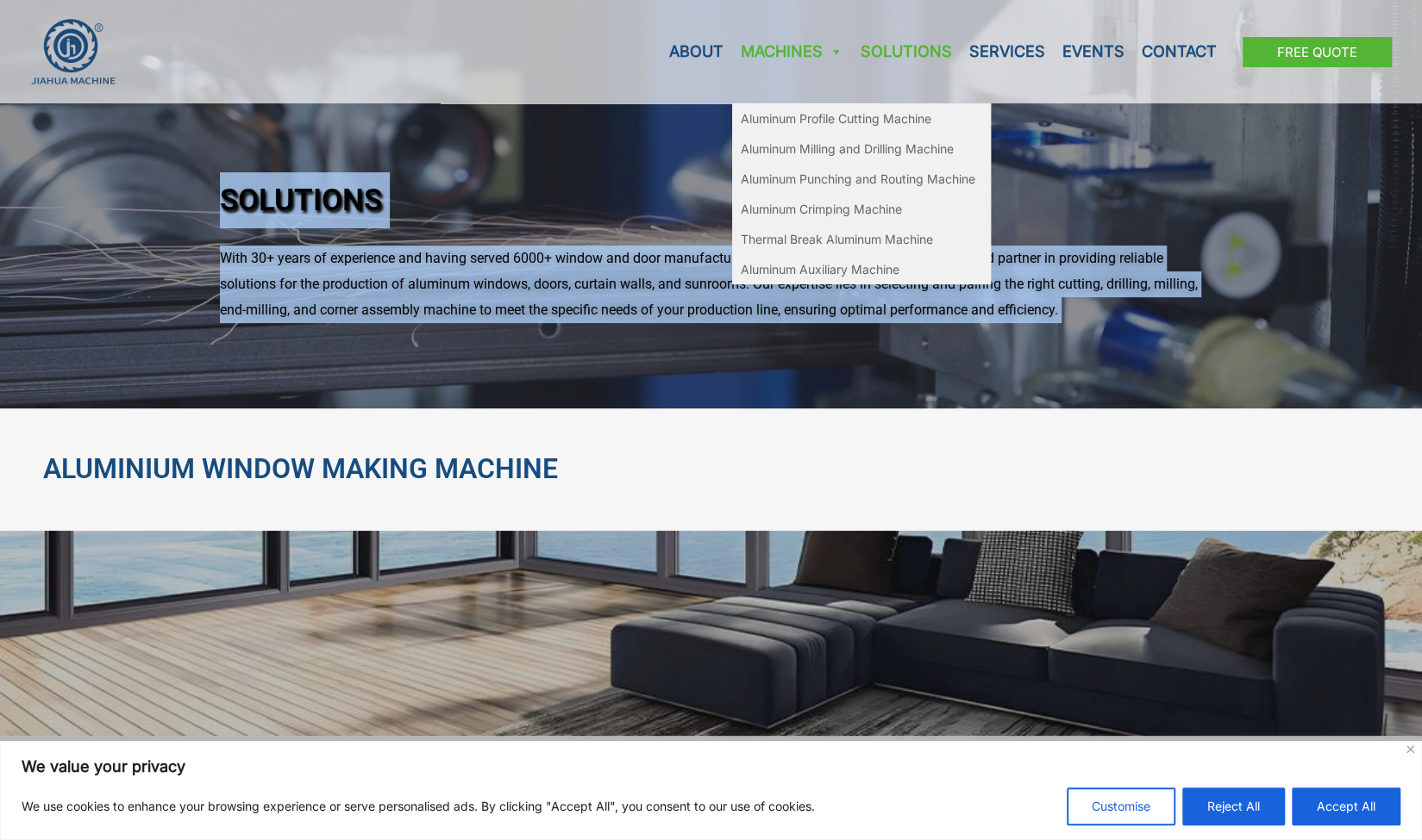
click at [813, 47] on link "Machines" at bounding box center [792, 52] width 120 height 103
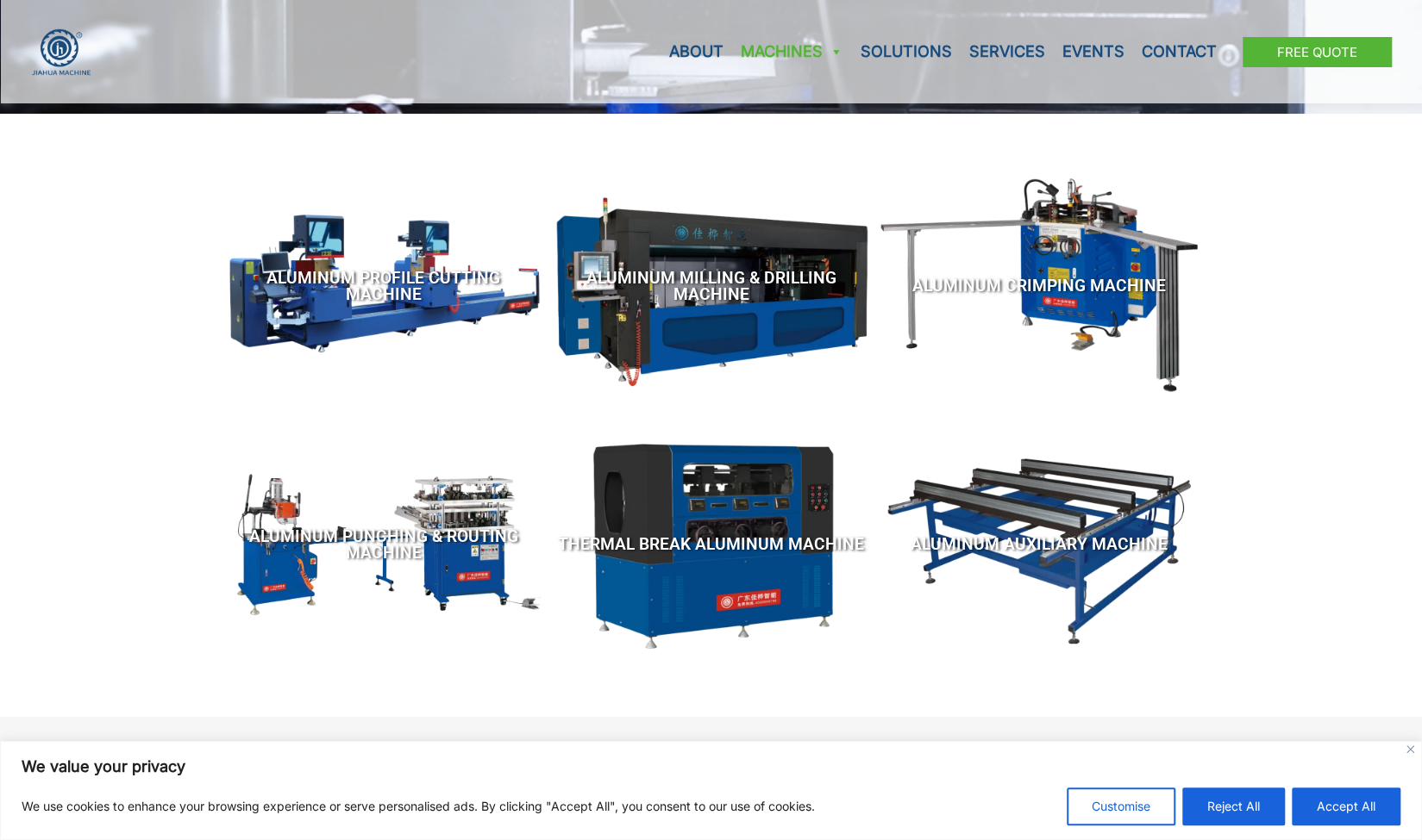
scroll to position [173, 0]
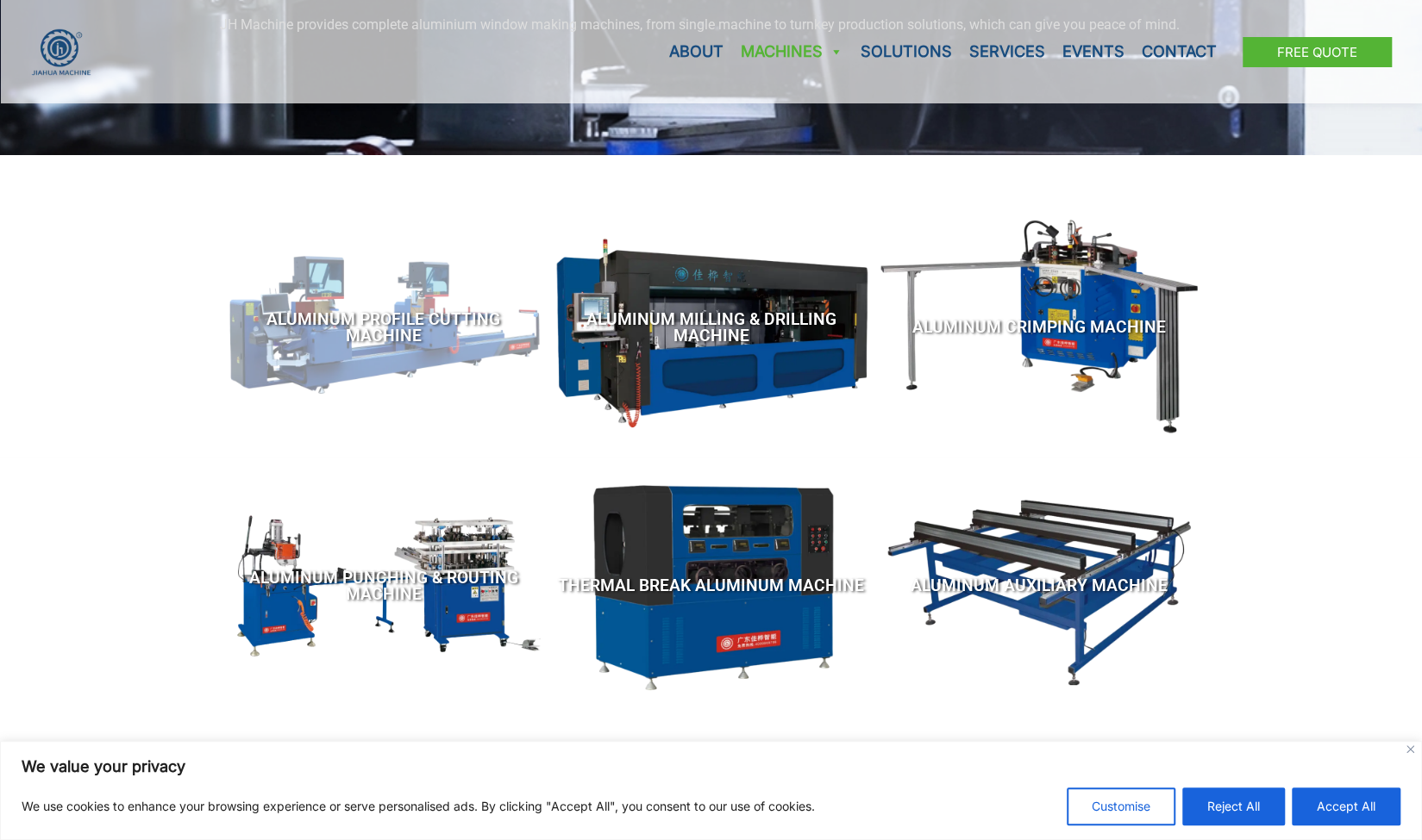
click at [391, 313] on link "Aluminum Profile Cutting Machine" at bounding box center [384, 327] width 310 height 198
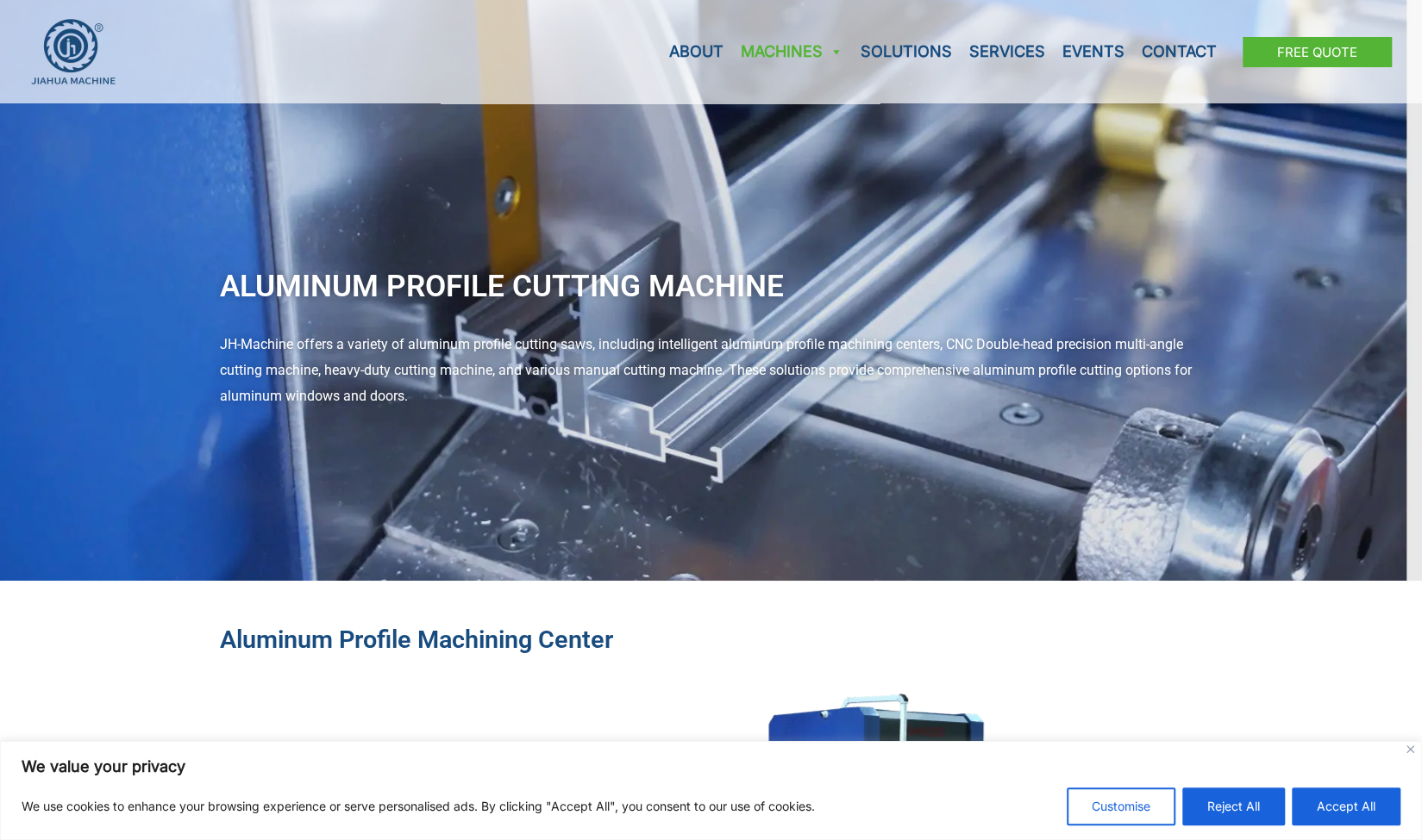
drag, startPoint x: 250, startPoint y: 346, endPoint x: 578, endPoint y: 387, distance: 330.6
click at [578, 387] on div "JH-Machine offers a variety of aluminum profile cutting saws, including intelli…" at bounding box center [711, 370] width 983 height 77
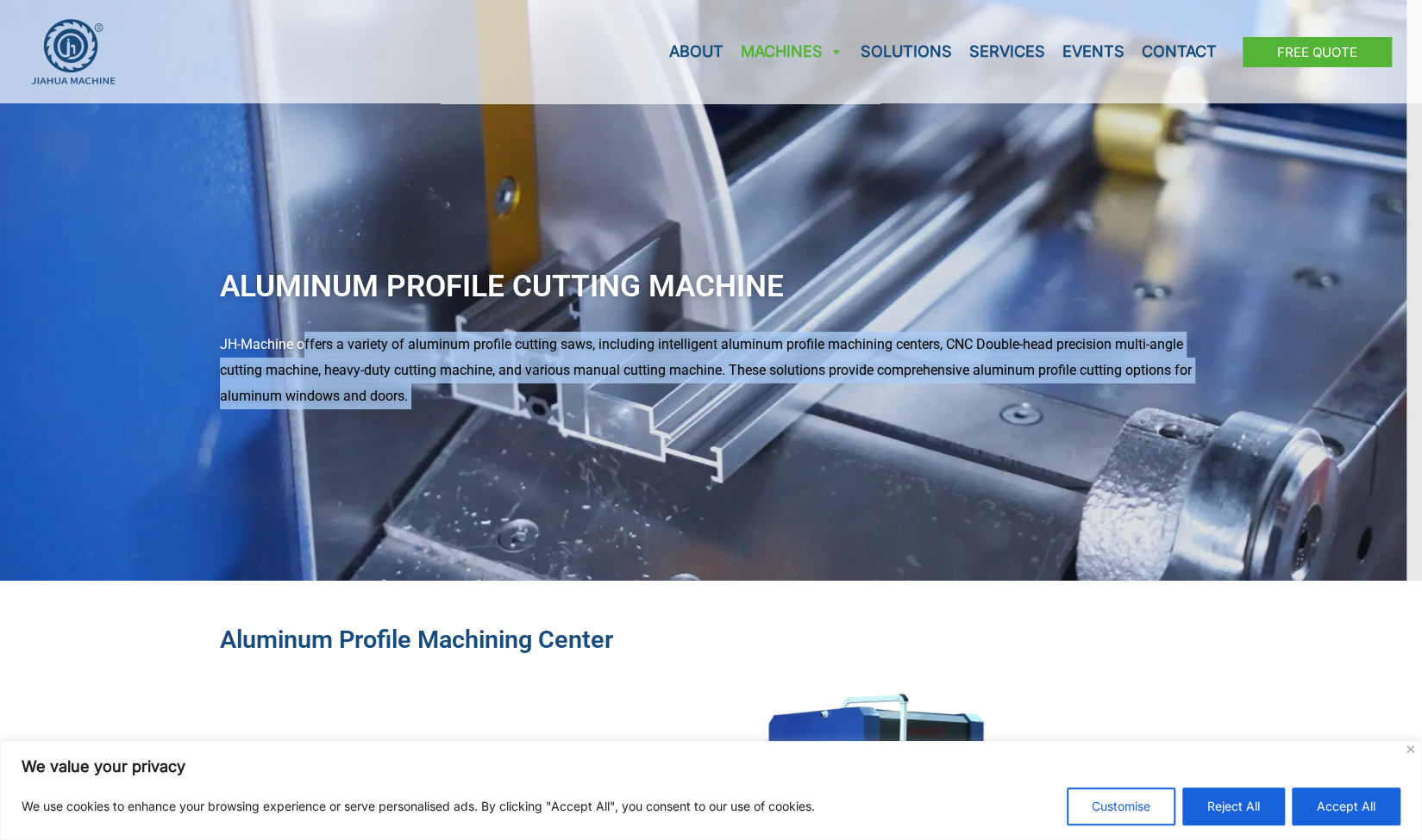
drag, startPoint x: 578, startPoint y: 387, endPoint x: 234, endPoint y: 342, distance: 346.9
click at [234, 342] on div "JH-Machine offers a variety of aluminum profile cutting saws, including intelli…" at bounding box center [711, 370] width 983 height 77
click at [233, 342] on div "JH-Machine offers a variety of aluminum profile cutting saws, including intelli…" at bounding box center [711, 370] width 983 height 77
drag, startPoint x: 233, startPoint y: 342, endPoint x: 630, endPoint y: 395, distance: 400.5
click at [630, 395] on div "JH-Machine offers a variety of aluminum profile cutting saws, including intelli…" at bounding box center [711, 370] width 983 height 77
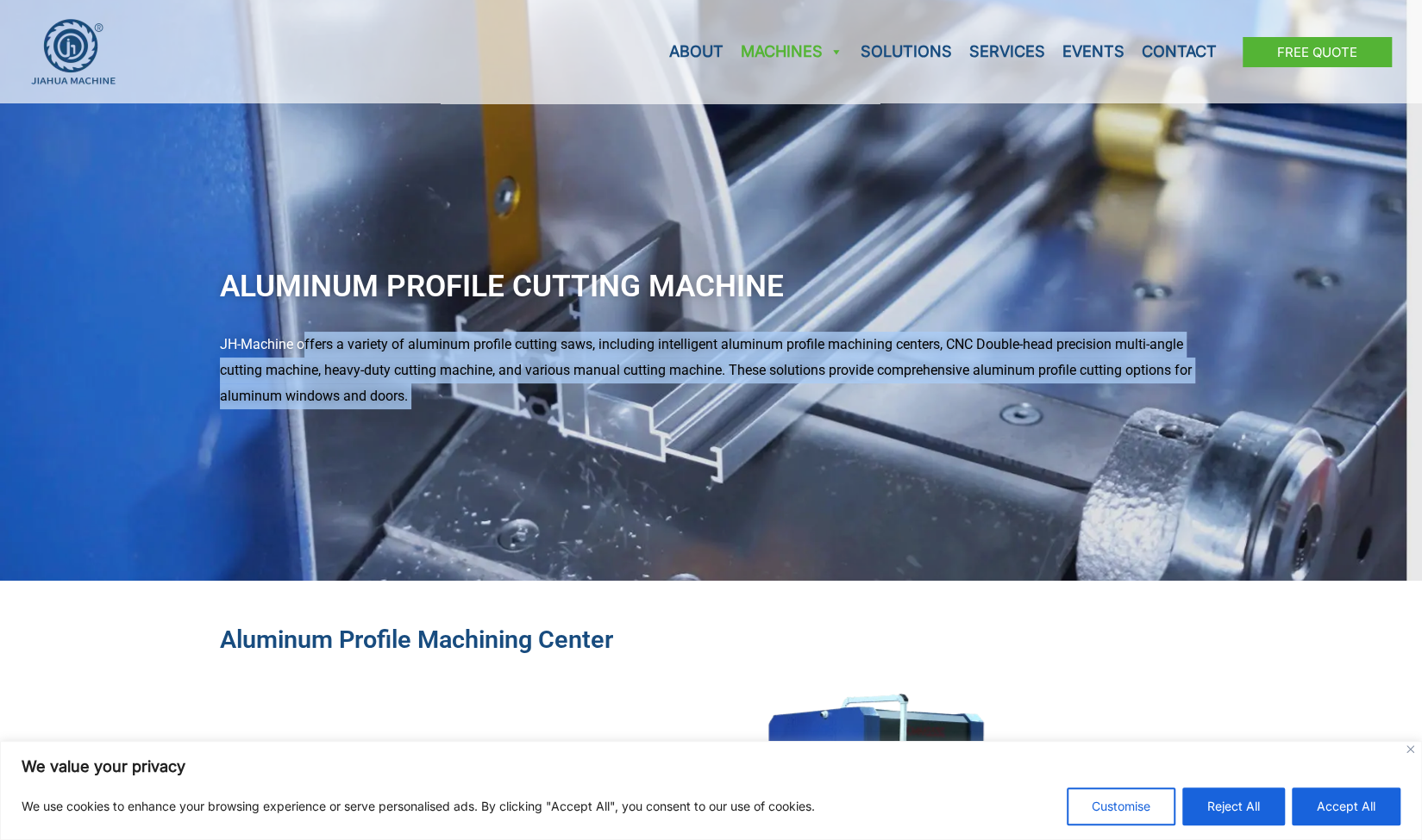
click at [630, 395] on div "JH-Machine offers a variety of aluminum profile cutting saws, including intelli…" at bounding box center [711, 370] width 983 height 77
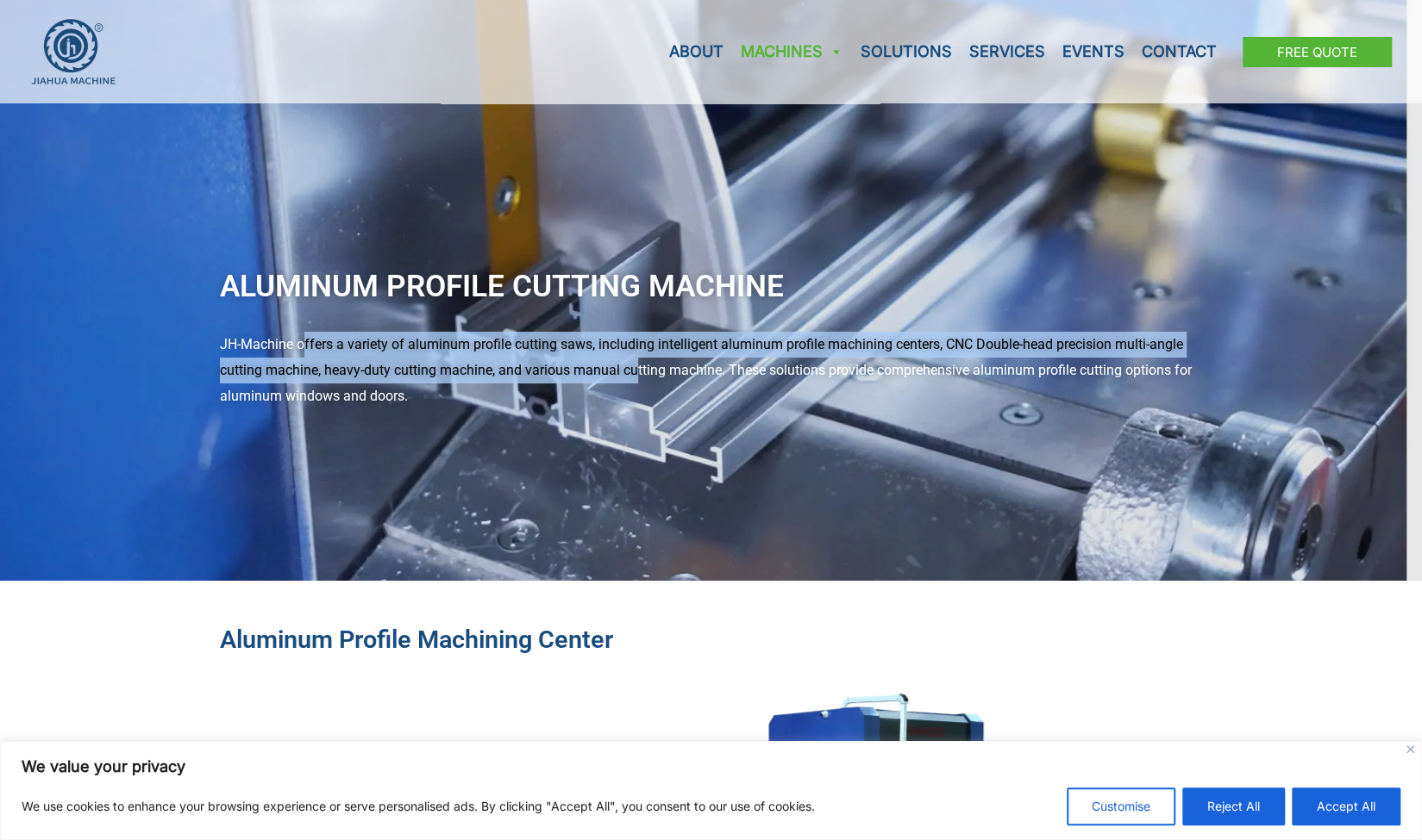
drag, startPoint x: 630, startPoint y: 395, endPoint x: 516, endPoint y: 382, distance: 114.7
click at [527, 380] on div "JH-Machine offers a variety of aluminum profile cutting saws, including intelli…" at bounding box center [711, 370] width 983 height 77
click at [496, 383] on div "JH-Machine offers a variety of aluminum profile cutting saws, including intelli…" at bounding box center [711, 370] width 983 height 77
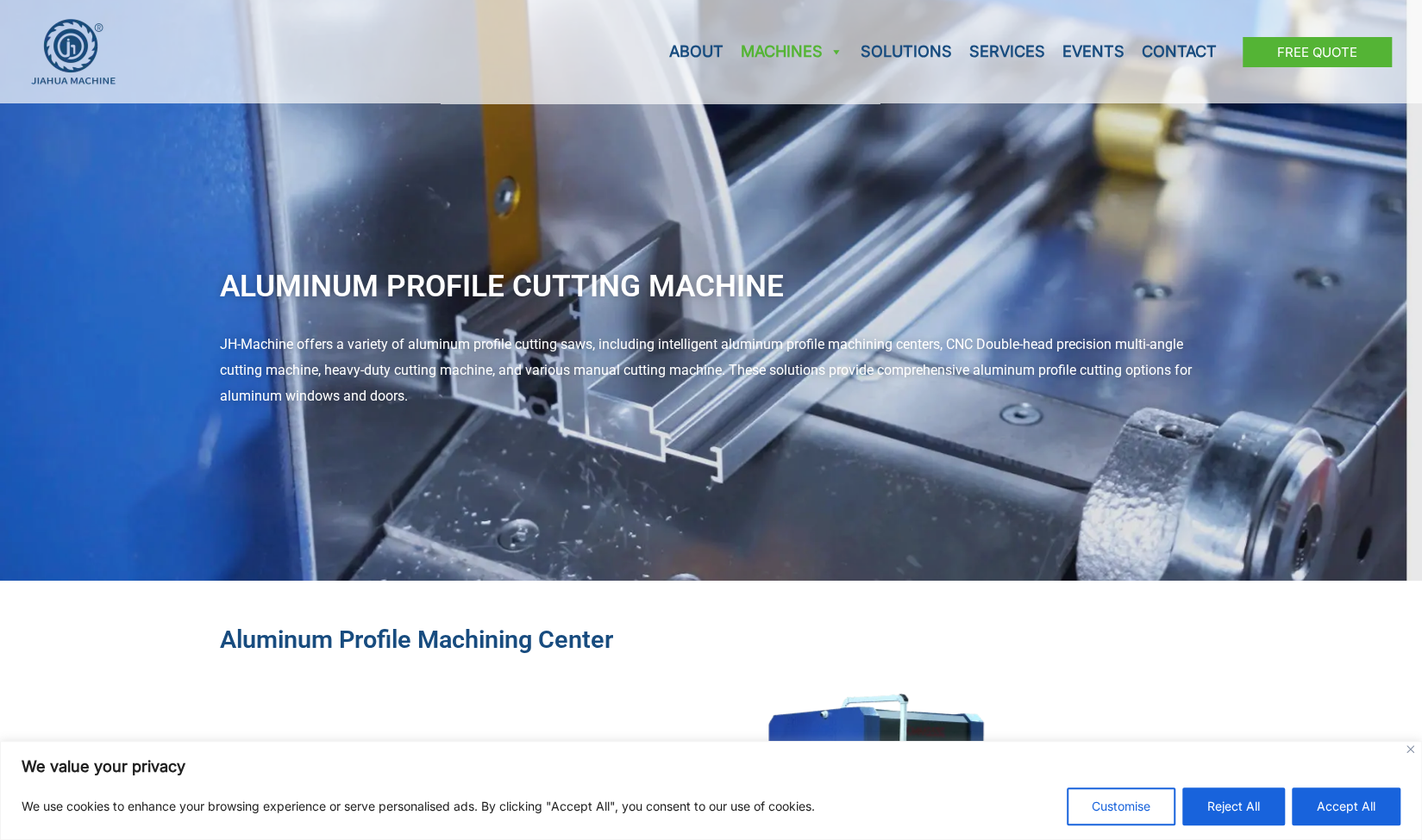
drag, startPoint x: 476, startPoint y: 411, endPoint x: 434, endPoint y: 397, distance: 44.3
click at [434, 397] on div "Aluminum Profile Cutting Machine JH-Machine offers a variety of aluminum profil…" at bounding box center [711, 290] width 1422 height 581
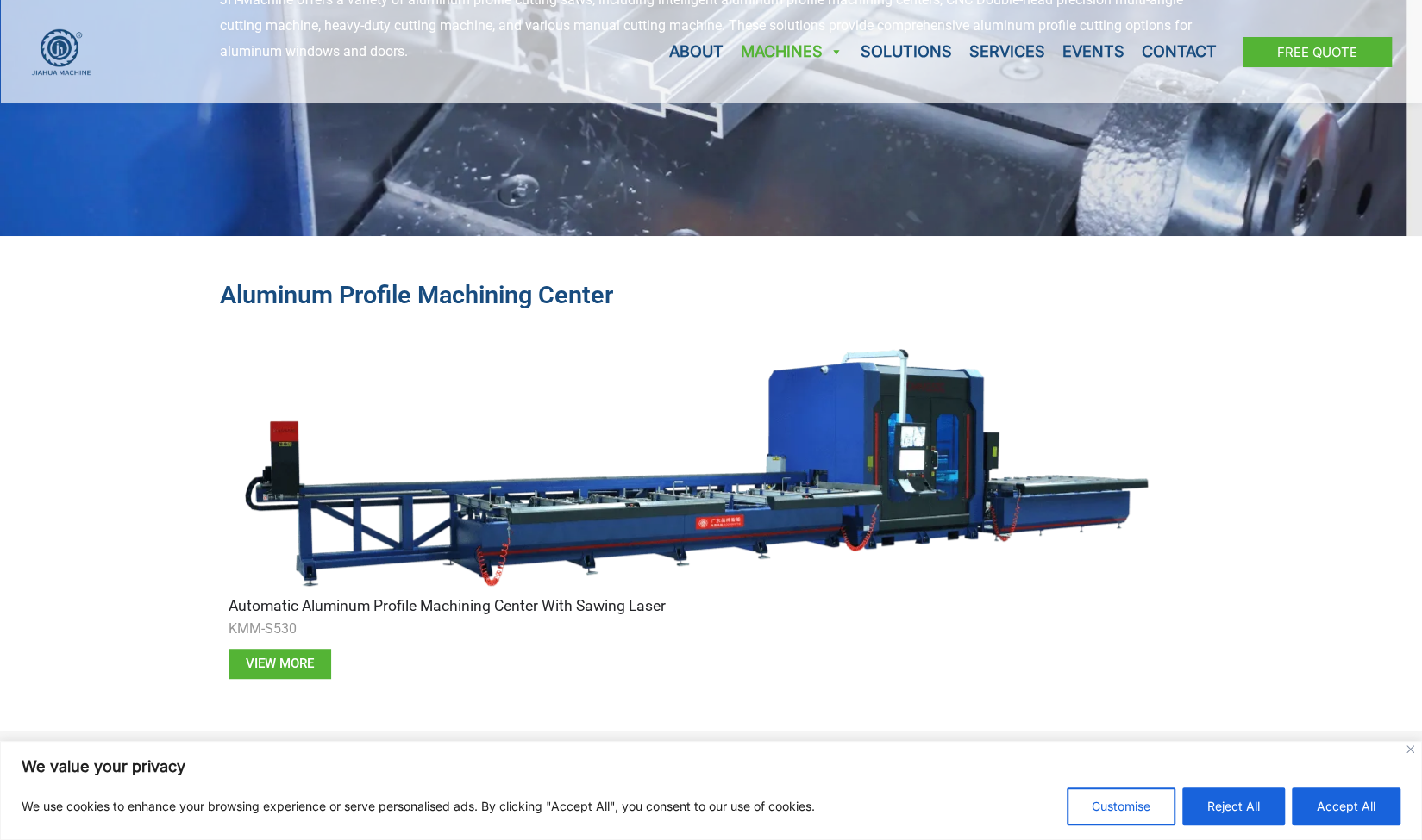
click at [859, 411] on img at bounding box center [695, 467] width 932 height 259
click at [289, 661] on span "View more" at bounding box center [280, 664] width 68 height 13
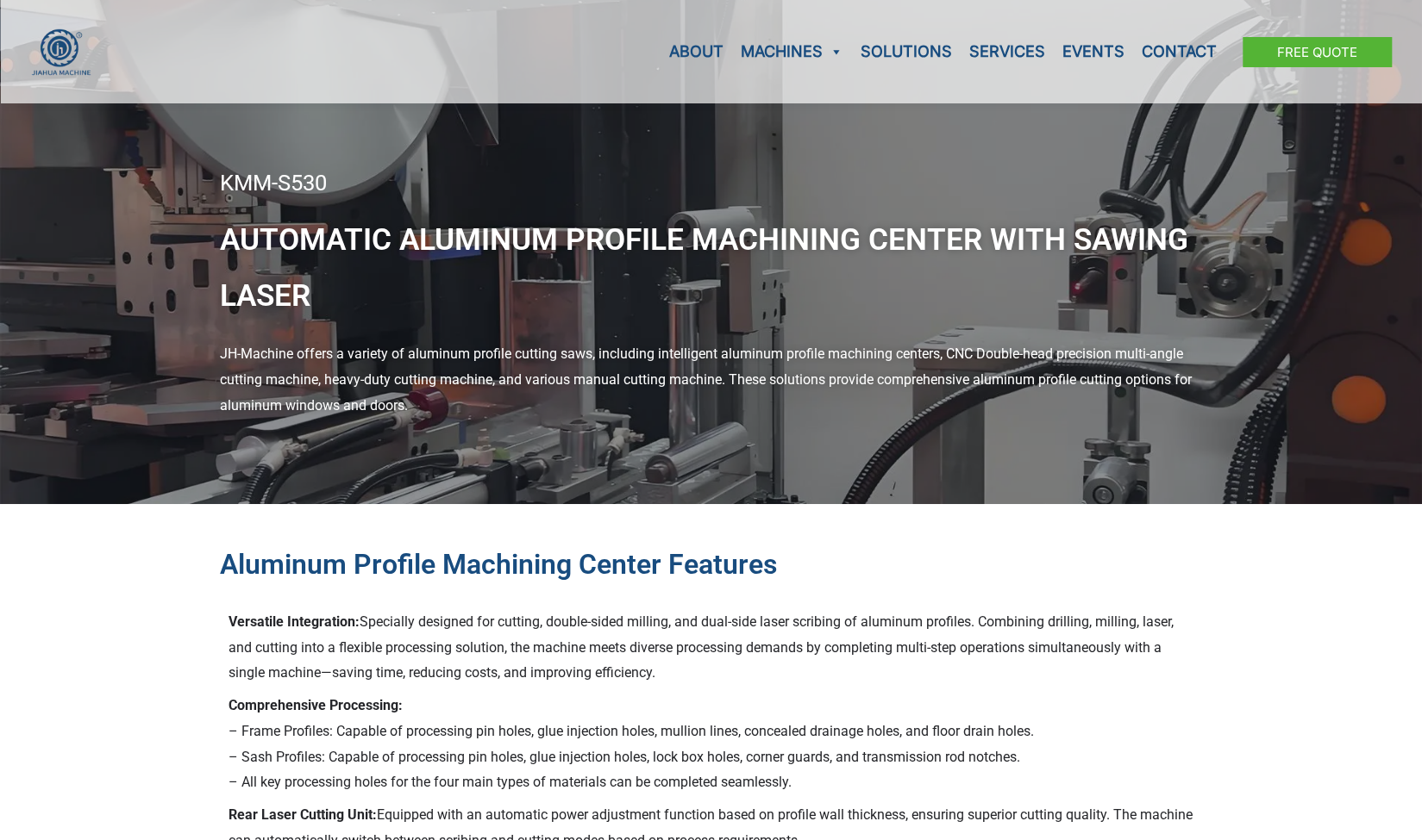
scroll to position [173, 0]
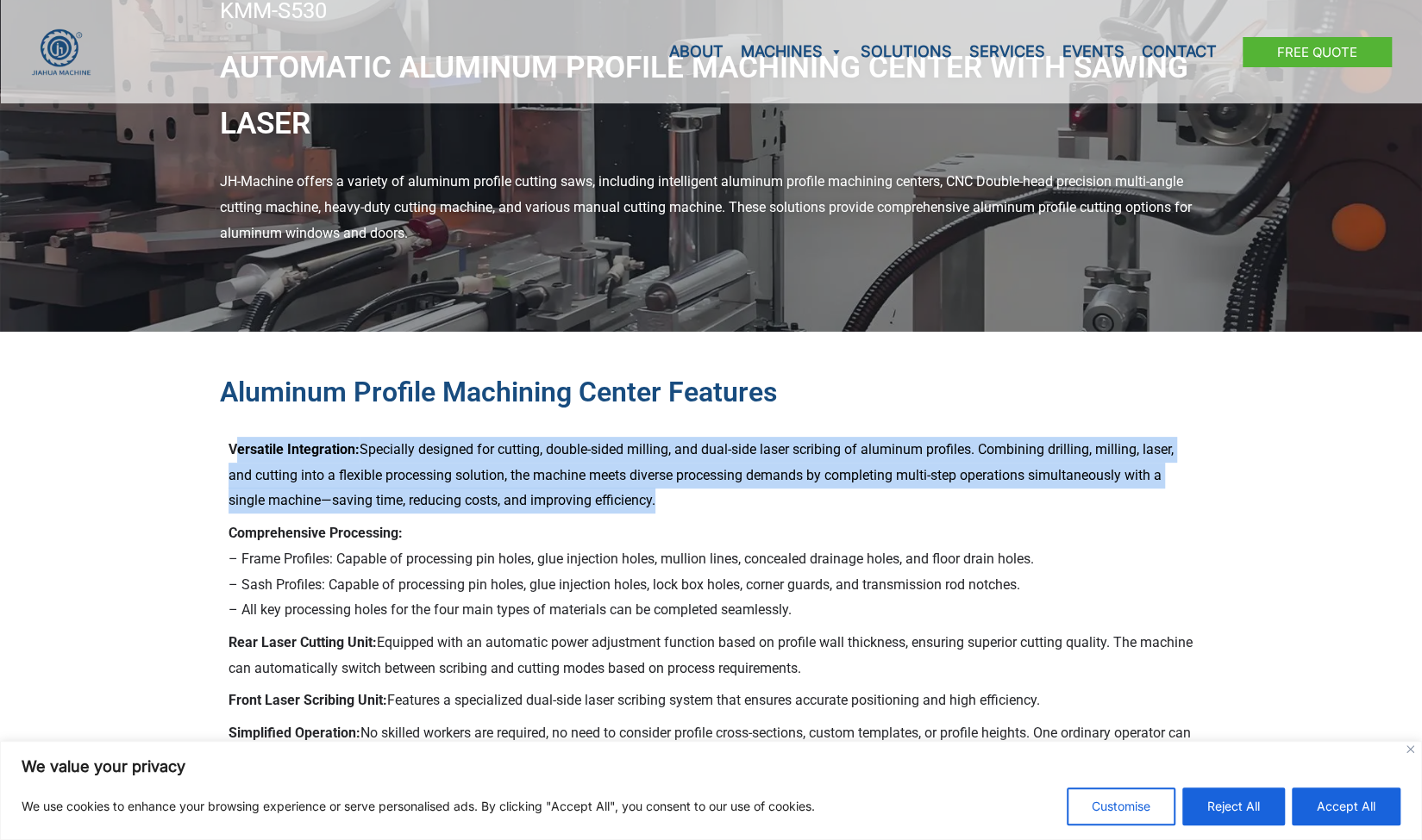
drag, startPoint x: 232, startPoint y: 442, endPoint x: 697, endPoint y: 496, distance: 468.1
click at [697, 496] on p "Versatile Integration: Specially designed for cutting, double-sided milling, an…" at bounding box center [712, 475] width 966 height 77
drag, startPoint x: 697, startPoint y: 496, endPoint x: 272, endPoint y: 452, distance: 427.3
click at [272, 452] on p "Versatile Integration: Specially designed for cutting, double-sided milling, an…" at bounding box center [712, 475] width 966 height 77
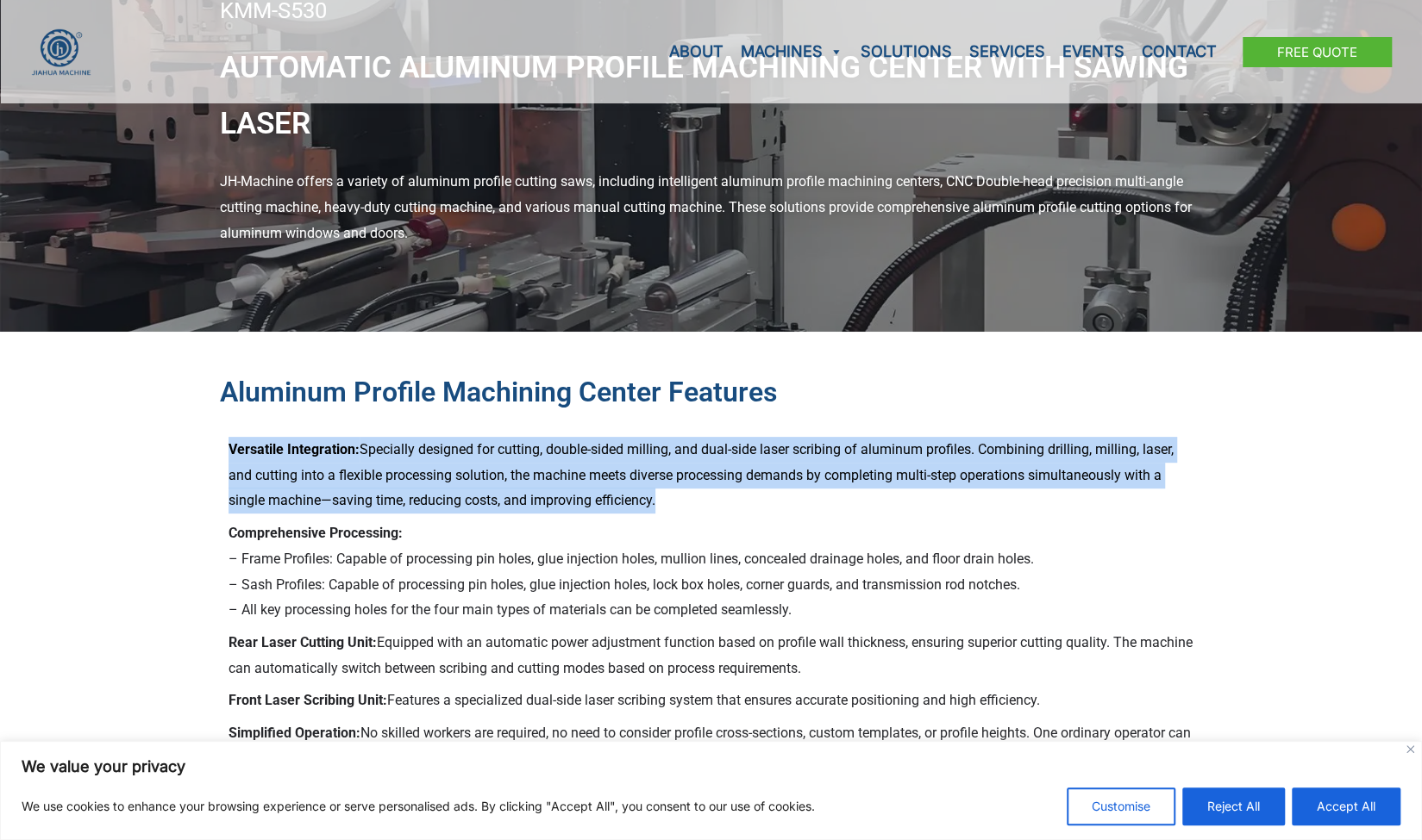
click at [272, 452] on strong "Versatile Integration:" at bounding box center [294, 449] width 131 height 16
drag, startPoint x: 272, startPoint y: 452, endPoint x: 722, endPoint y: 494, distance: 452.0
click at [722, 494] on p "Versatile Integration: Specially designed for cutting, double-sided milling, an…" at bounding box center [712, 475] width 966 height 77
drag, startPoint x: 722, startPoint y: 494, endPoint x: 259, endPoint y: 456, distance: 464.6
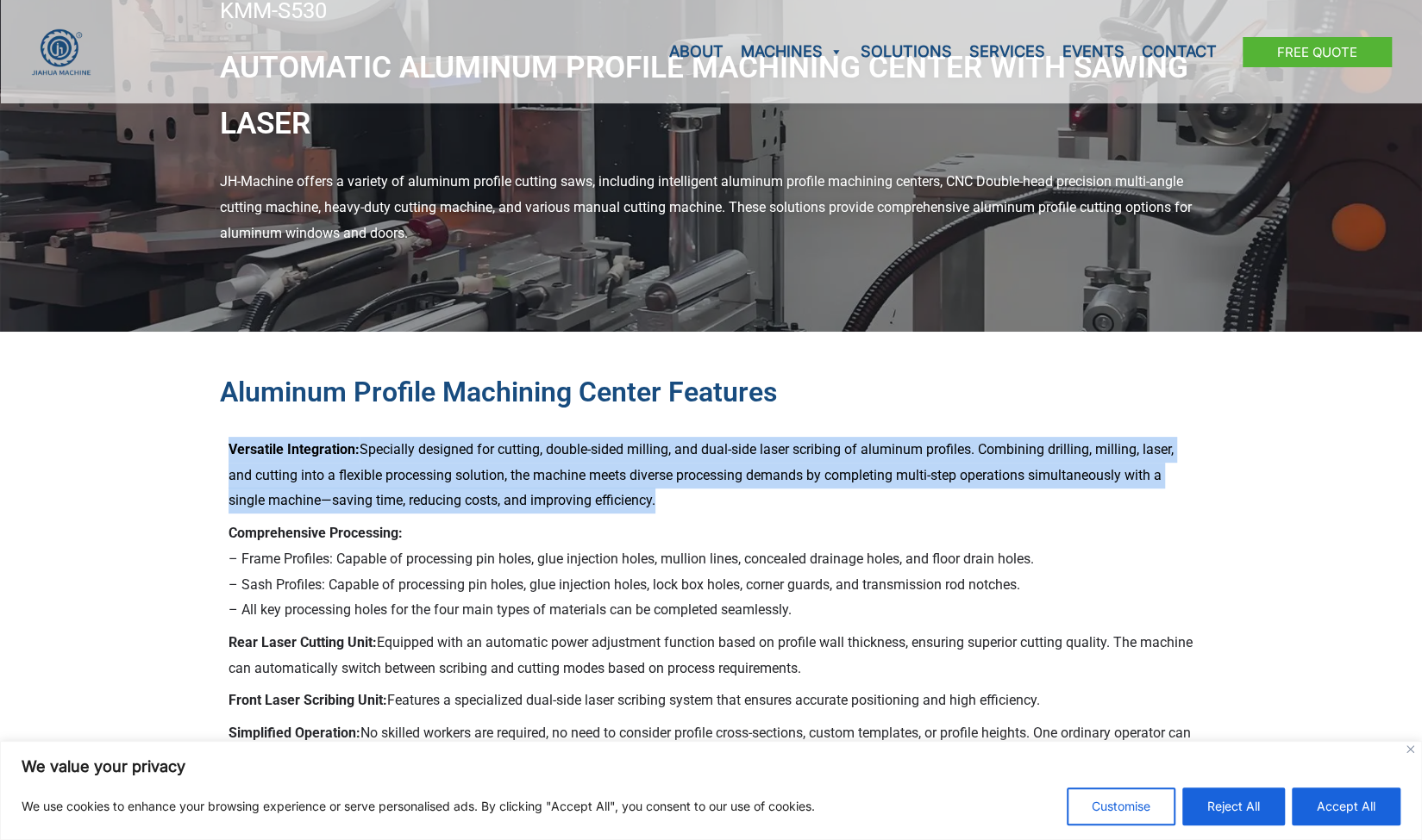
click at [259, 456] on p "Versatile Integration: Specially designed for cutting, double-sided milling, an…" at bounding box center [712, 475] width 966 height 77
click at [259, 456] on strong "Versatile Integration:" at bounding box center [294, 449] width 131 height 16
drag, startPoint x: 259, startPoint y: 456, endPoint x: 779, endPoint y: 501, distance: 521.9
click at [779, 501] on p "Versatile Integration: Specially designed for cutting, double-sided milling, an…" at bounding box center [712, 475] width 966 height 77
click at [780, 501] on p "Versatile Integration: Specially designed for cutting, double-sided milling, an…" at bounding box center [712, 475] width 966 height 77
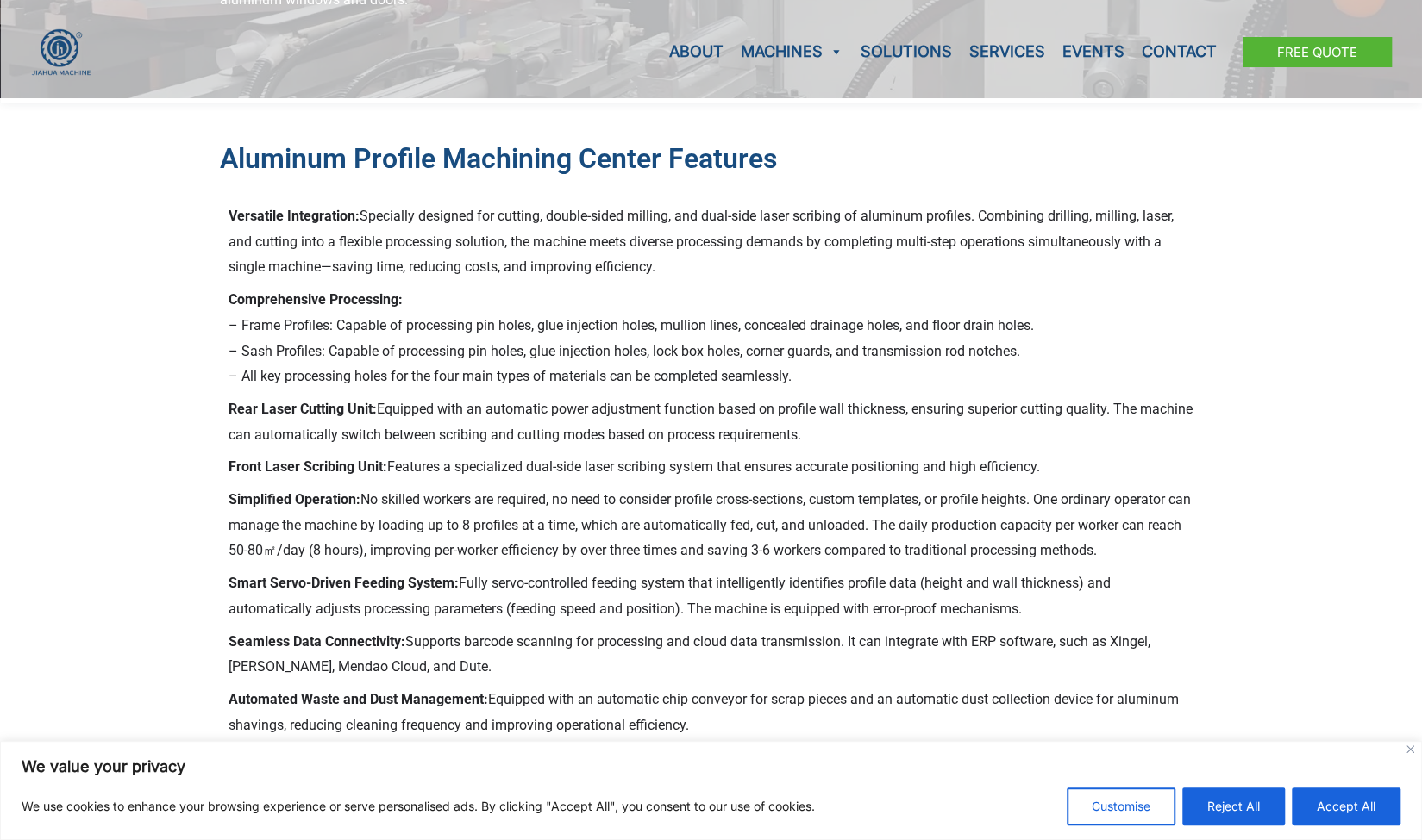
scroll to position [431, 0]
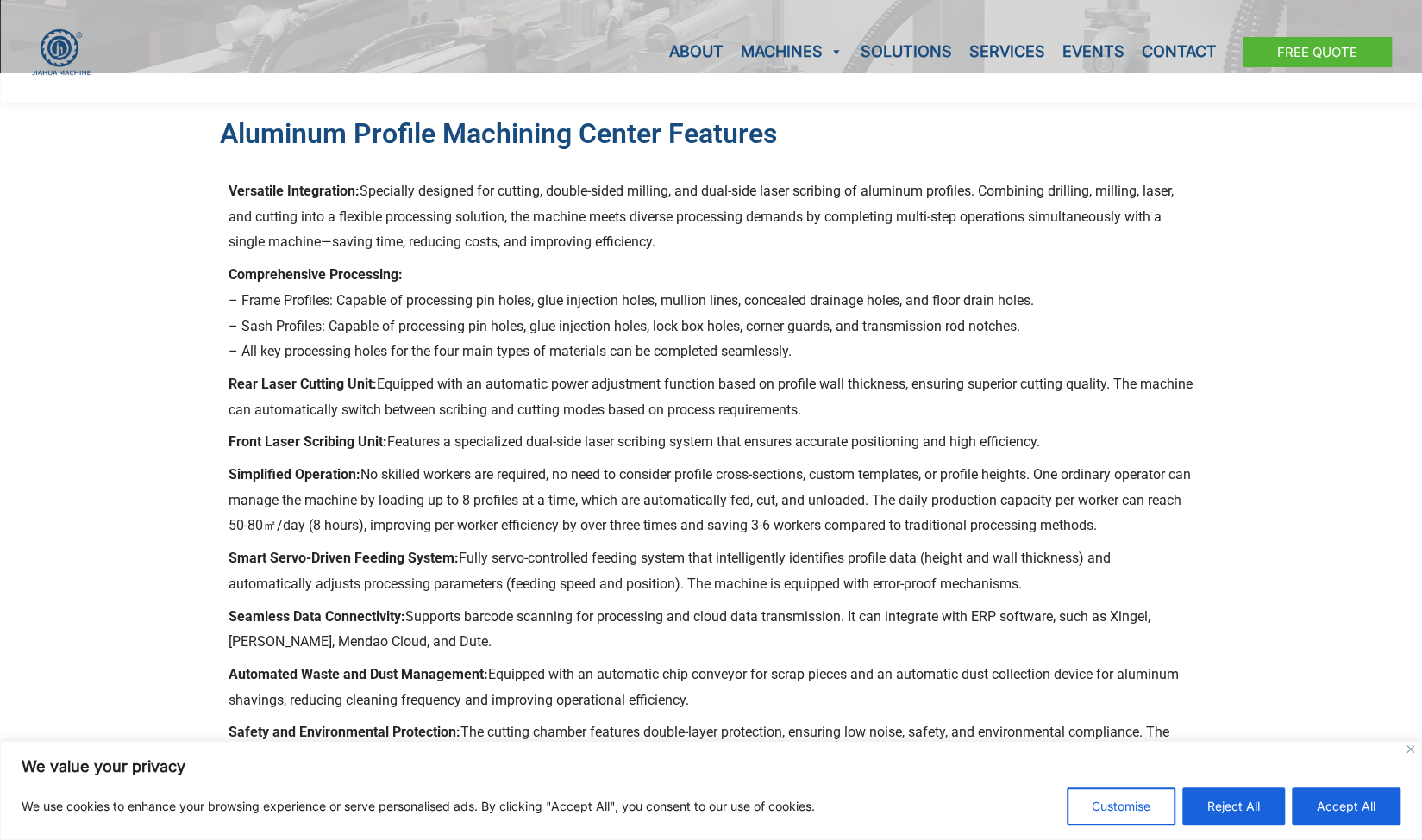
drag, startPoint x: 227, startPoint y: 270, endPoint x: 872, endPoint y: 357, distance: 650.8
click at [872, 357] on div "Versatile Integration: Specially designed for cutting, double-sided milling, an…" at bounding box center [711, 752] width 983 height 1166
drag, startPoint x: 228, startPoint y: 448, endPoint x: 1154, endPoint y: 525, distance: 929.2
click at [1154, 525] on div "Versatile Integration: Specially designed for cutting, double-sided milling, an…" at bounding box center [712, 610] width 966 height 864
click at [1149, 525] on p "Simplified Operation: No skilled workers are required, no need to consider prof…" at bounding box center [712, 500] width 966 height 77
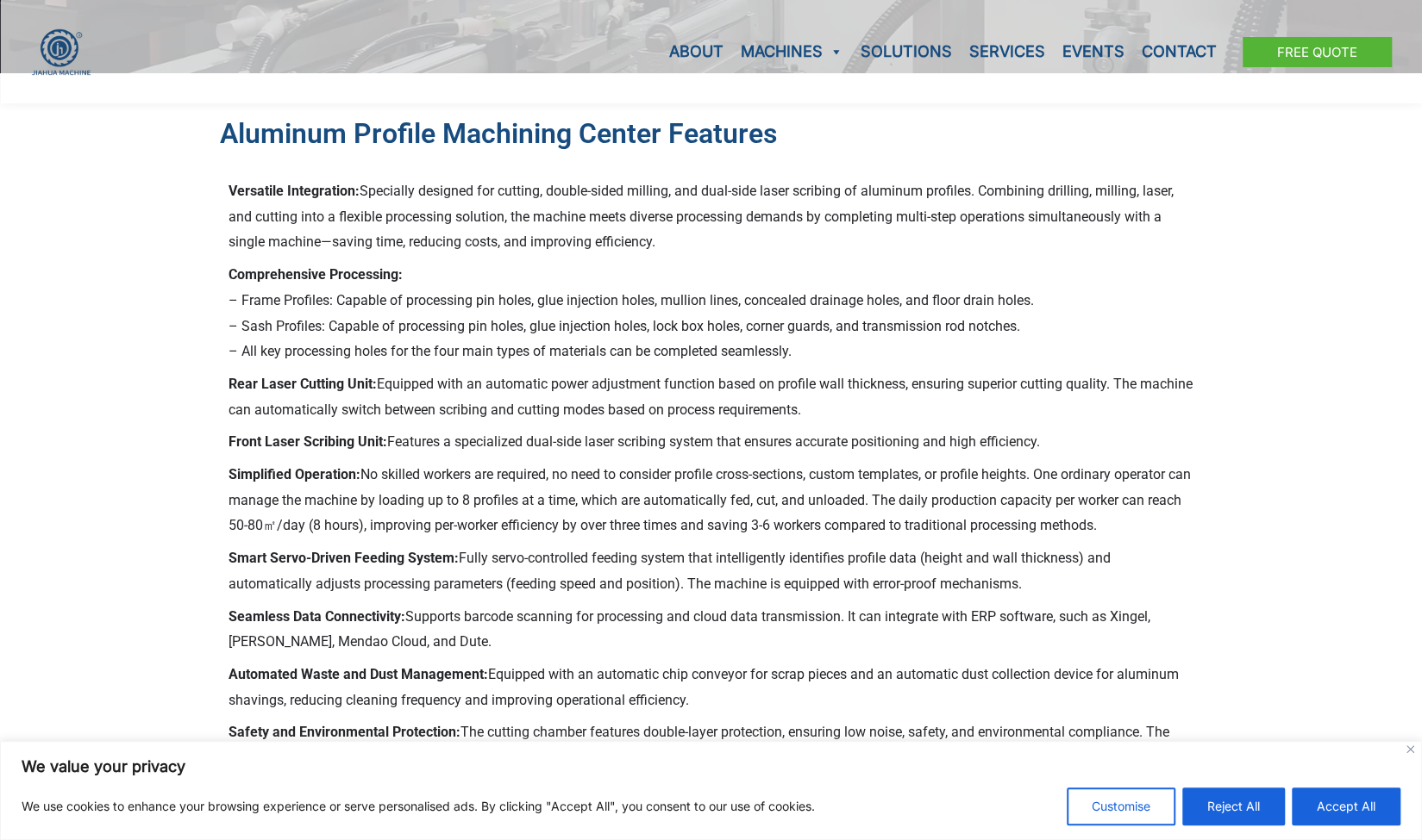
drag, startPoint x: 1166, startPoint y: 520, endPoint x: 234, endPoint y: 476, distance: 933.0
click at [235, 476] on p "Simplified Operation: No skilled workers are required, no need to consider prof…" at bounding box center [712, 500] width 966 height 77
click at [233, 475] on strong "Simplified Operation:" at bounding box center [295, 475] width 132 height 16
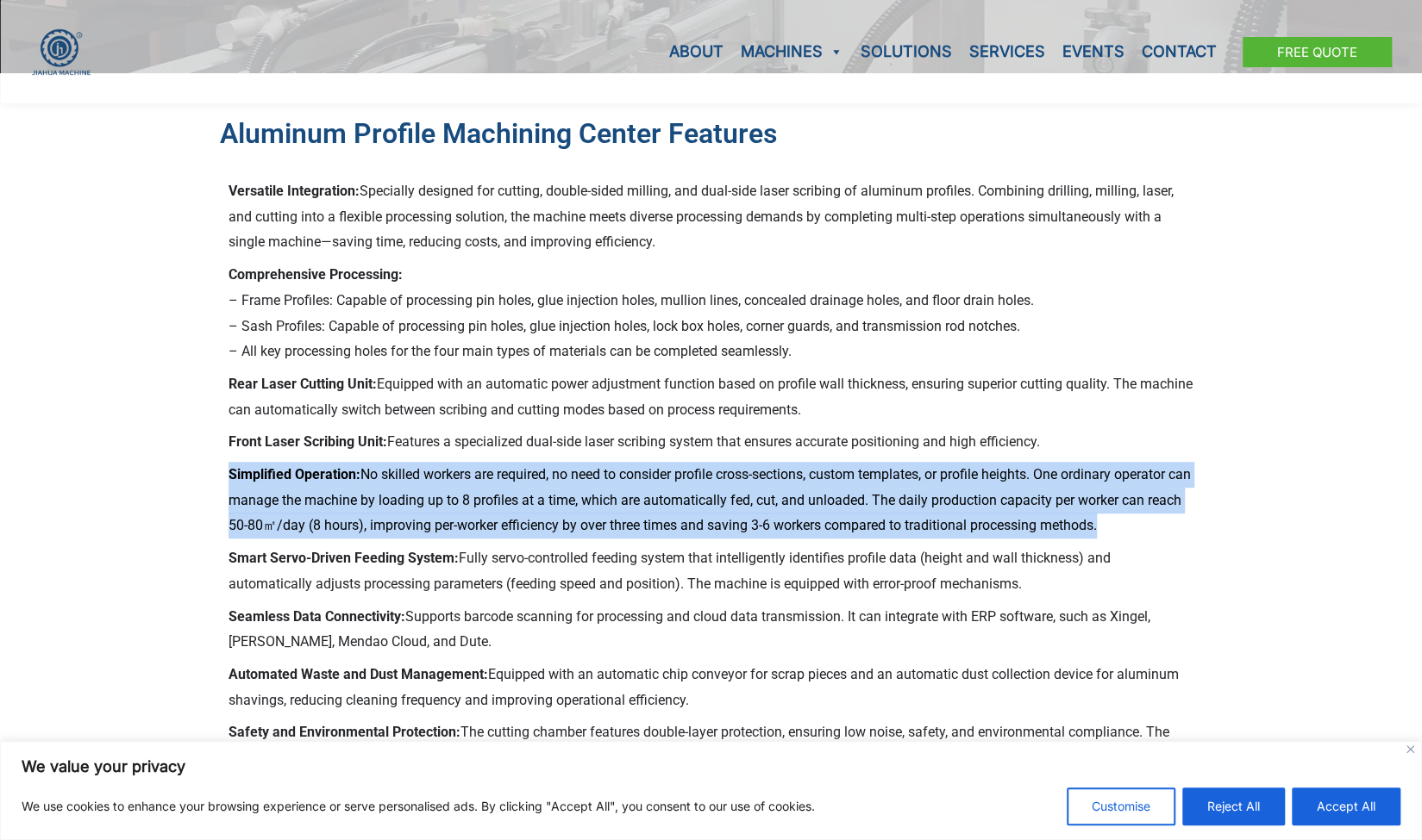
drag, startPoint x: 233, startPoint y: 475, endPoint x: 1174, endPoint y: 519, distance: 942.0
click at [1175, 519] on p "Simplified Operation: No skilled workers are required, no need to consider prof…" at bounding box center [712, 500] width 966 height 77
click at [1174, 519] on p "Simplified Operation: No skilled workers are required, no need to consider prof…" at bounding box center [712, 500] width 966 height 77
drag, startPoint x: 1174, startPoint y: 519, endPoint x: 244, endPoint y: 484, distance: 930.7
click at [245, 484] on p "Simplified Operation: No skilled workers are required, no need to consider prof…" at bounding box center [712, 500] width 966 height 77
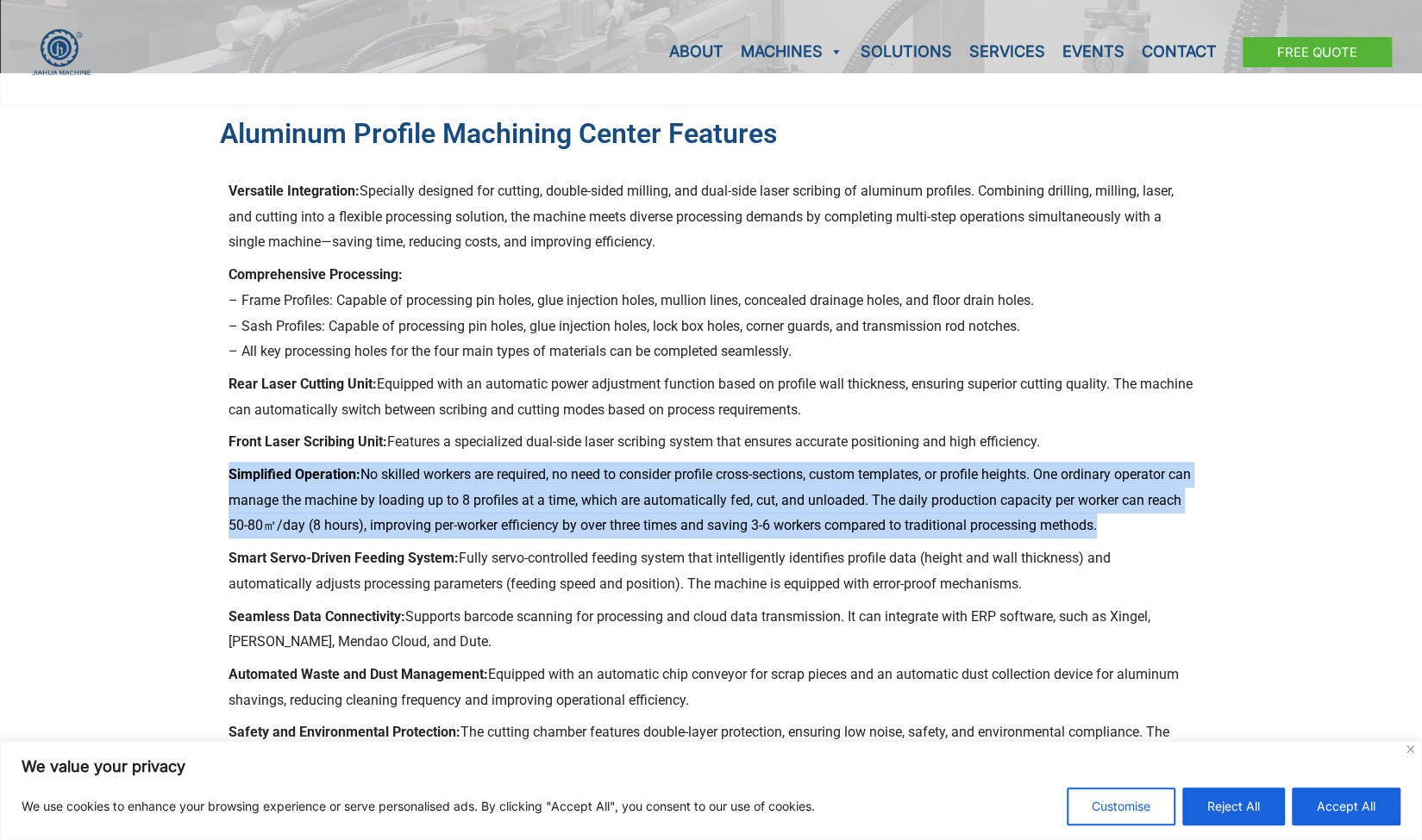
click at [244, 484] on p "Simplified Operation: No skilled workers are required, no need to consider prof…" at bounding box center [712, 500] width 966 height 77
drag, startPoint x: 245, startPoint y: 484, endPoint x: 1192, endPoint y: 520, distance: 947.7
click at [1192, 520] on p "Simplified Operation: No skilled workers are required, no need to consider prof…" at bounding box center [712, 500] width 966 height 77
drag, startPoint x: 1192, startPoint y: 520, endPoint x: 232, endPoint y: 482, distance: 960.8
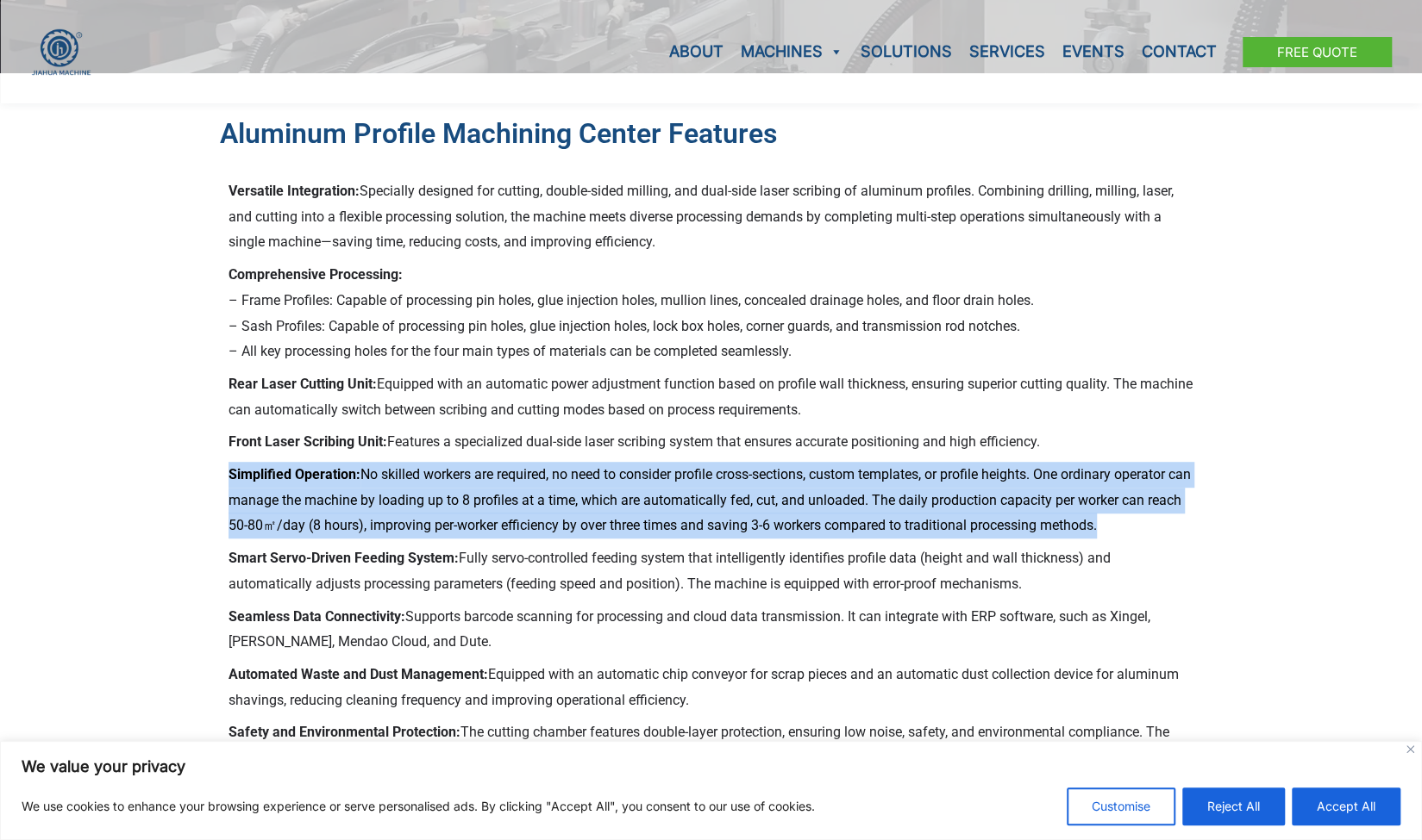
click at [236, 478] on p "Simplified Operation: No skilled workers are required, no need to consider prof…" at bounding box center [712, 500] width 966 height 77
drag, startPoint x: 245, startPoint y: 563, endPoint x: 1168, endPoint y: 591, distance: 923.4
click at [1168, 591] on p "Smart Servo-Driven Feeding System: Fully servo-controlled feeding system that i…" at bounding box center [712, 571] width 966 height 51
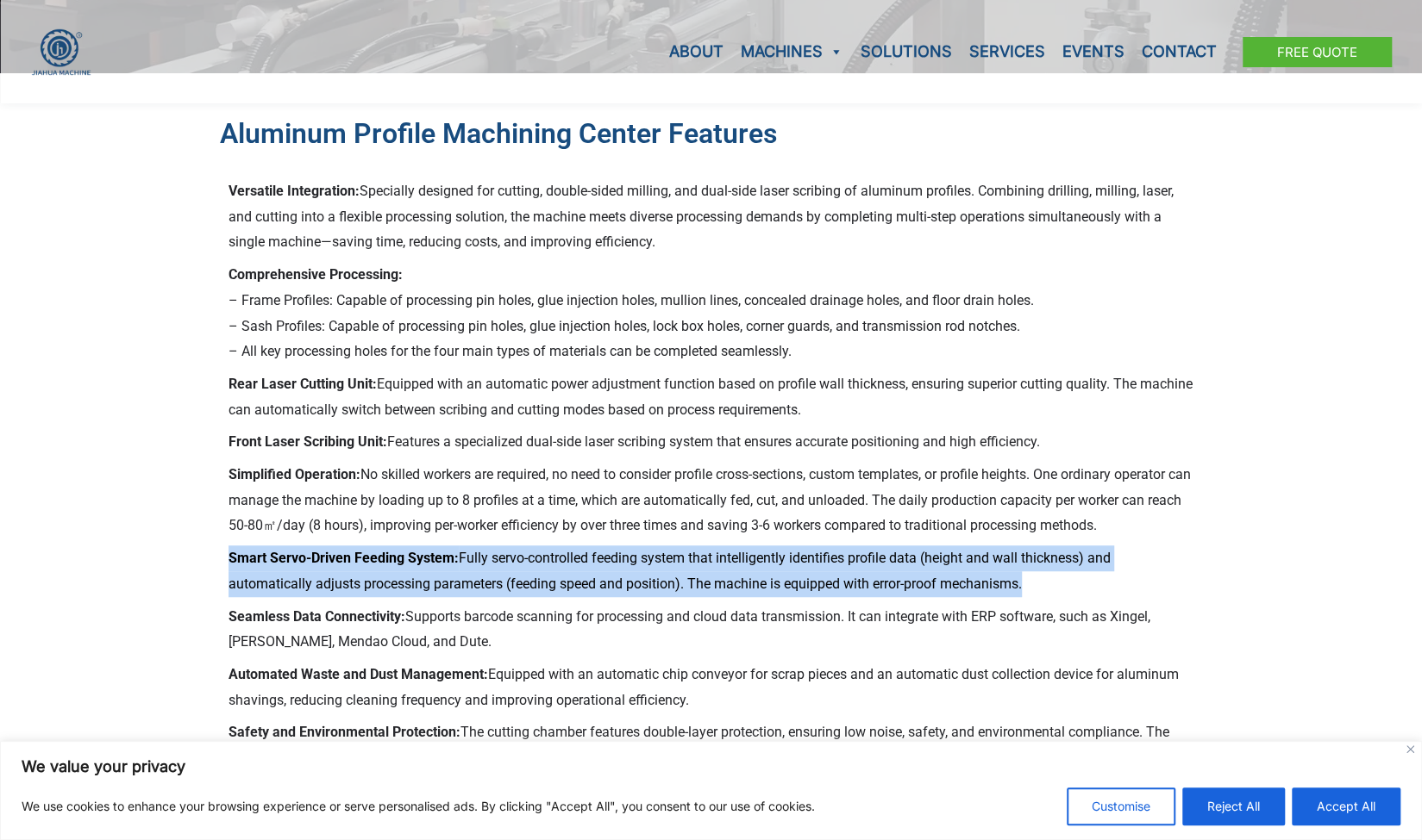
drag, startPoint x: 1168, startPoint y: 591, endPoint x: 244, endPoint y: 544, distance: 925.2
click at [245, 545] on p "Smart Servo-Driven Feeding System: Fully servo-controlled feeding system that i…" at bounding box center [712, 571] width 966 height 51
click at [245, 544] on div "Versatile Integration: Specially designed for cutting, double-sided milling, an…" at bounding box center [712, 610] width 966 height 864
click at [235, 548] on p "Smart Servo-Driven Feeding System: Fully servo-controlled feeding system that i…" at bounding box center [712, 571] width 966 height 51
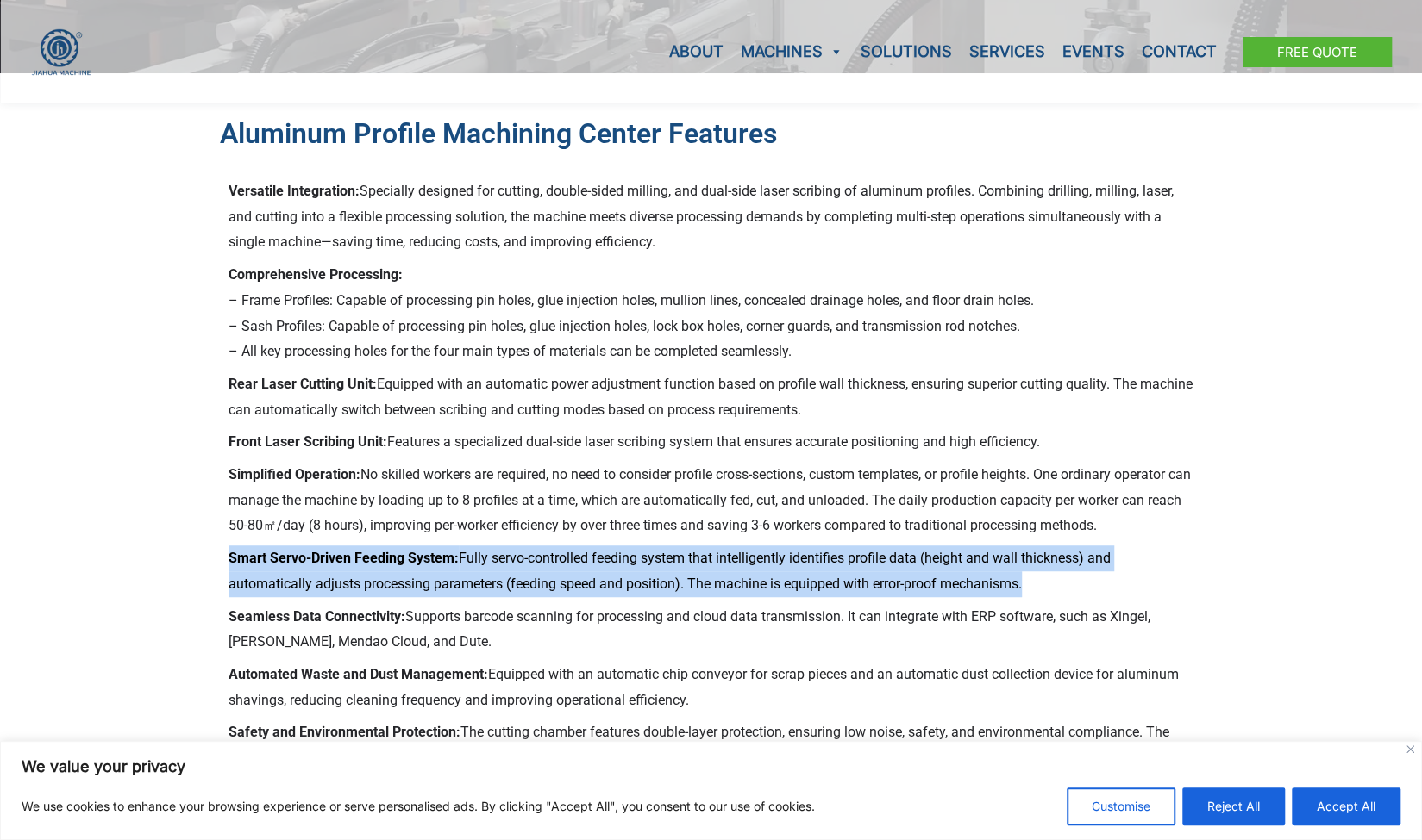
drag, startPoint x: 234, startPoint y: 554, endPoint x: 1130, endPoint y: 591, distance: 896.8
click at [1130, 591] on p "Smart Servo-Driven Feeding System: Fully servo-controlled feeding system that i…" at bounding box center [712, 571] width 966 height 51
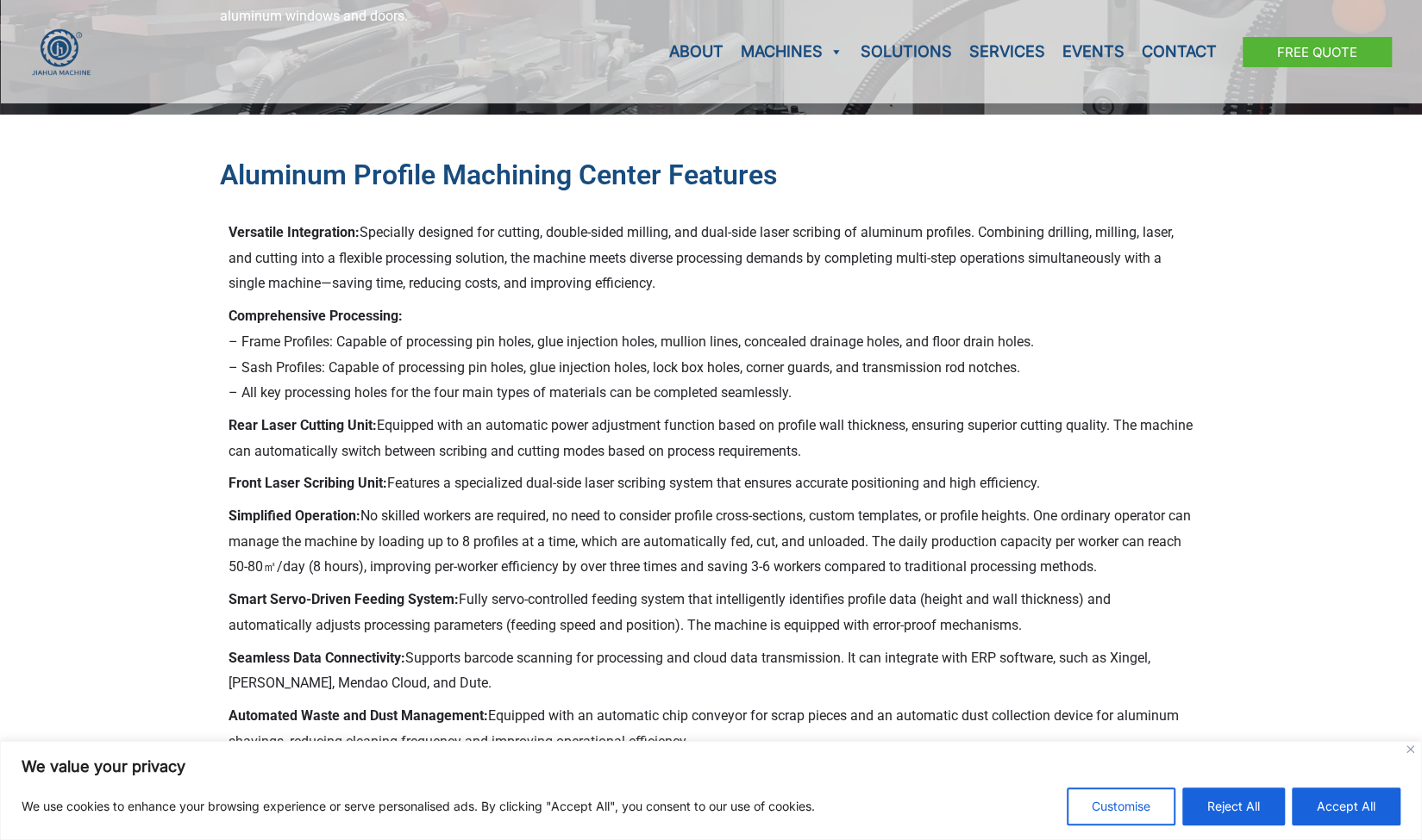
scroll to position [603, 0]
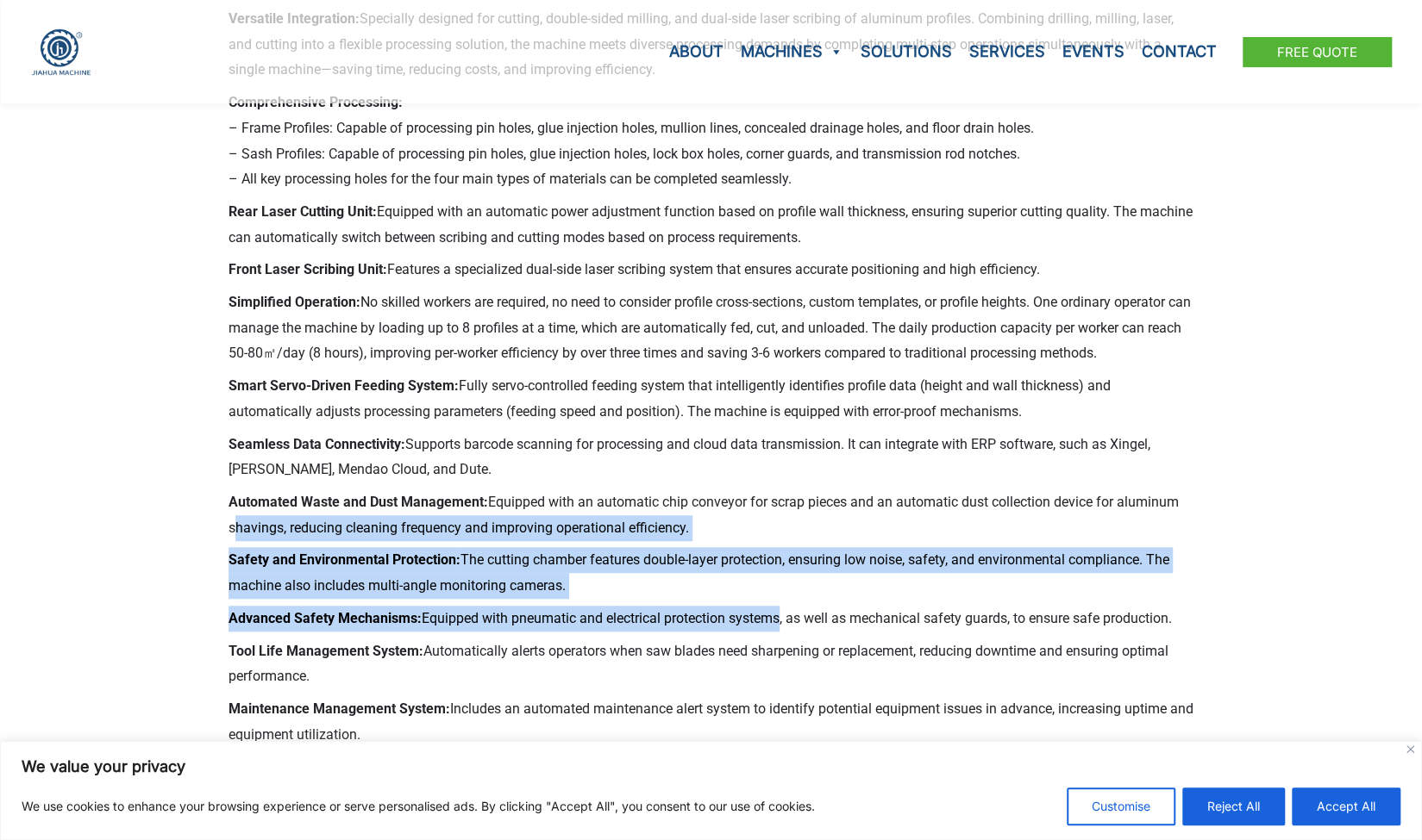
drag, startPoint x: 219, startPoint y: 515, endPoint x: 776, endPoint y: 617, distance: 566.3
click at [776, 617] on div "Versatile Integration: Specially designed for cutting, double-sided milling, an…" at bounding box center [711, 580] width 983 height 1166
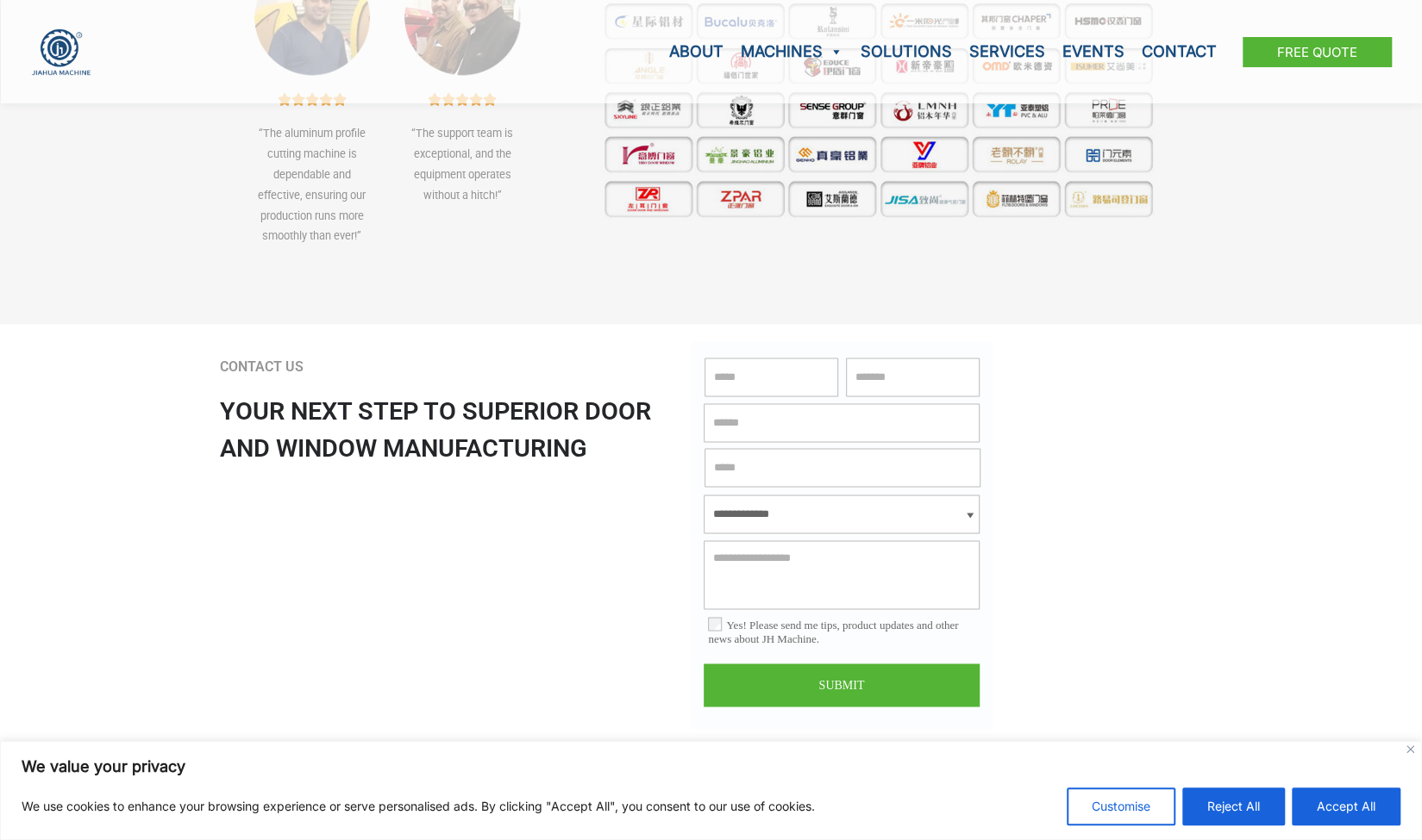
scroll to position [5775, 0]
click at [1158, 56] on link "Contact" at bounding box center [1180, 52] width 92 height 103
